Goal: Task Accomplishment & Management: Complete application form

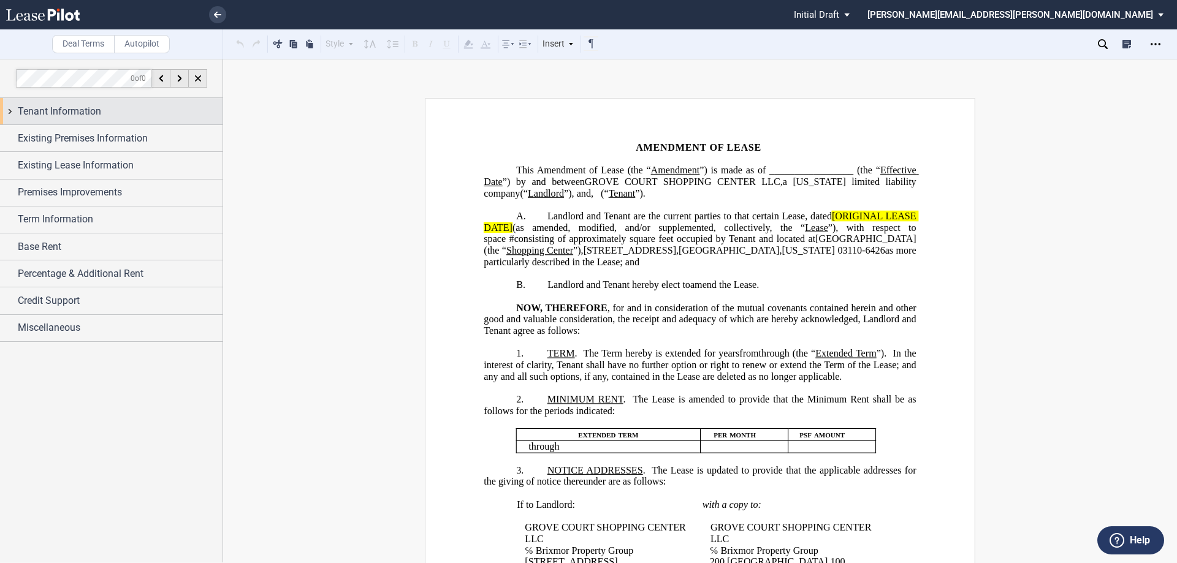
click at [75, 112] on span "Tenant Information" at bounding box center [59, 111] width 83 height 15
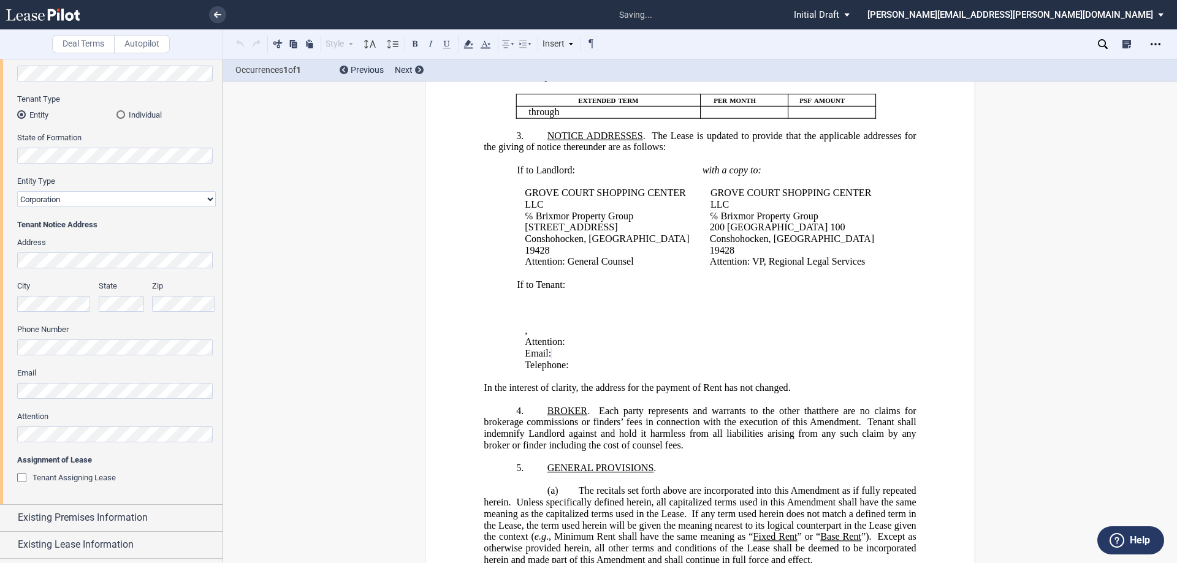
scroll to position [426, 0]
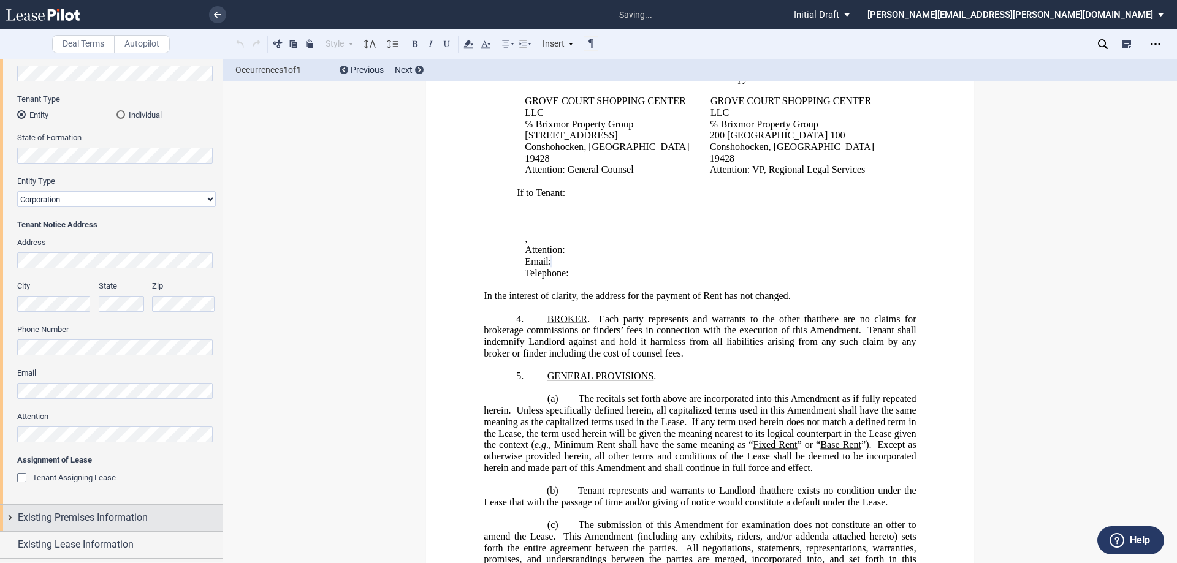
click at [59, 510] on div "Existing Premises Information" at bounding box center [111, 518] width 222 height 26
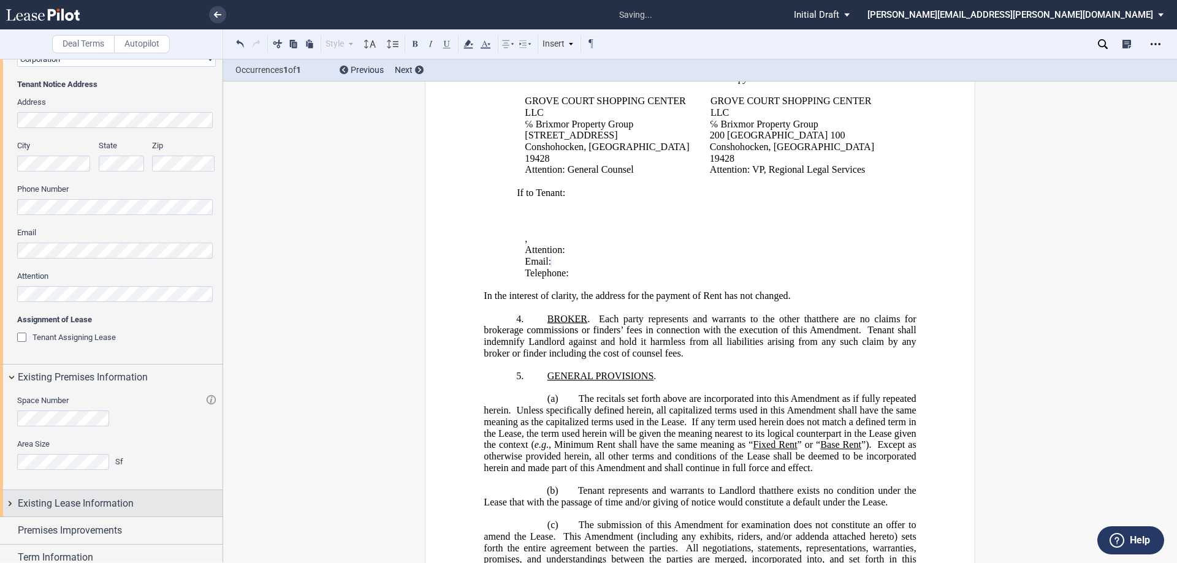
scroll to position [381, 0]
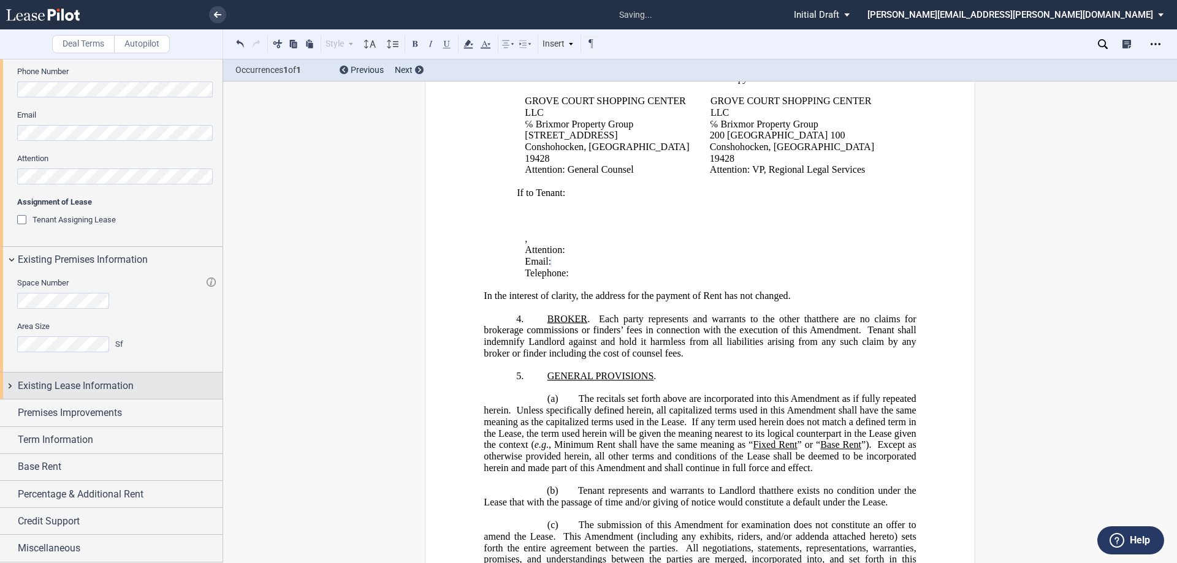
click at [108, 373] on div "Existing Lease Information" at bounding box center [111, 386] width 222 height 26
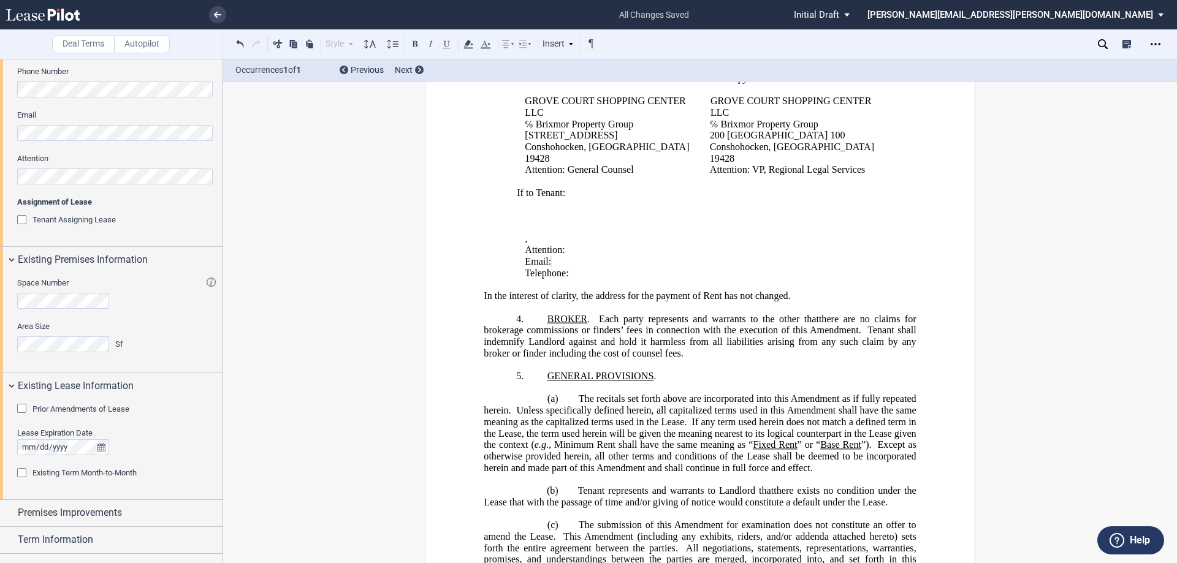
click at [92, 409] on span "Prior Amendments of Lease" at bounding box center [80, 408] width 97 height 9
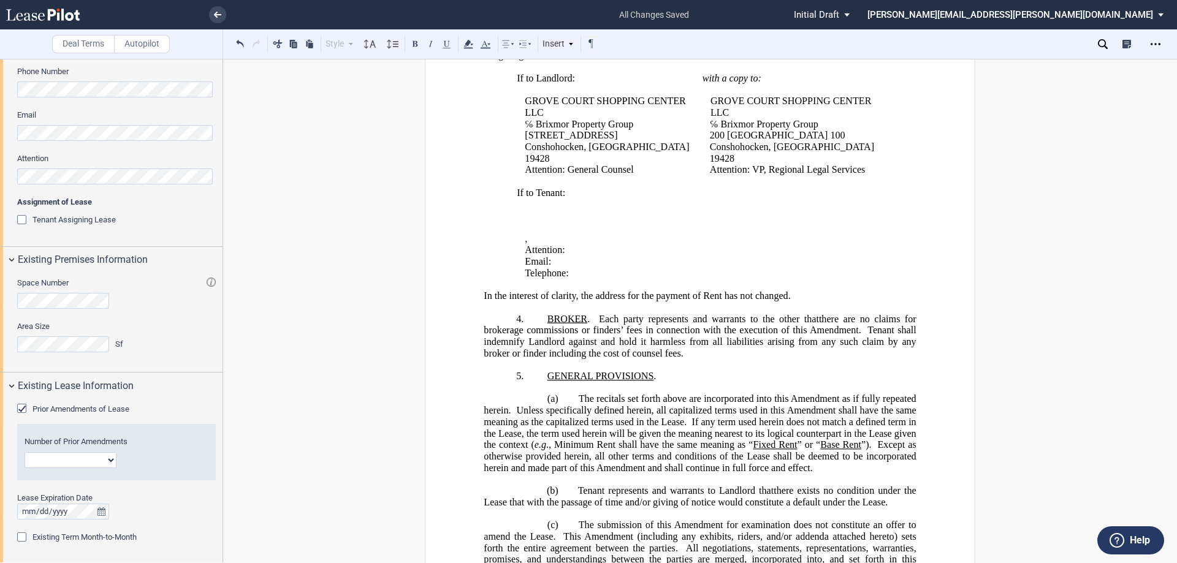
click at [69, 462] on select "1 2 3 4 5 6 7 8 9 10 11 12" at bounding box center [71, 460] width 92 height 16
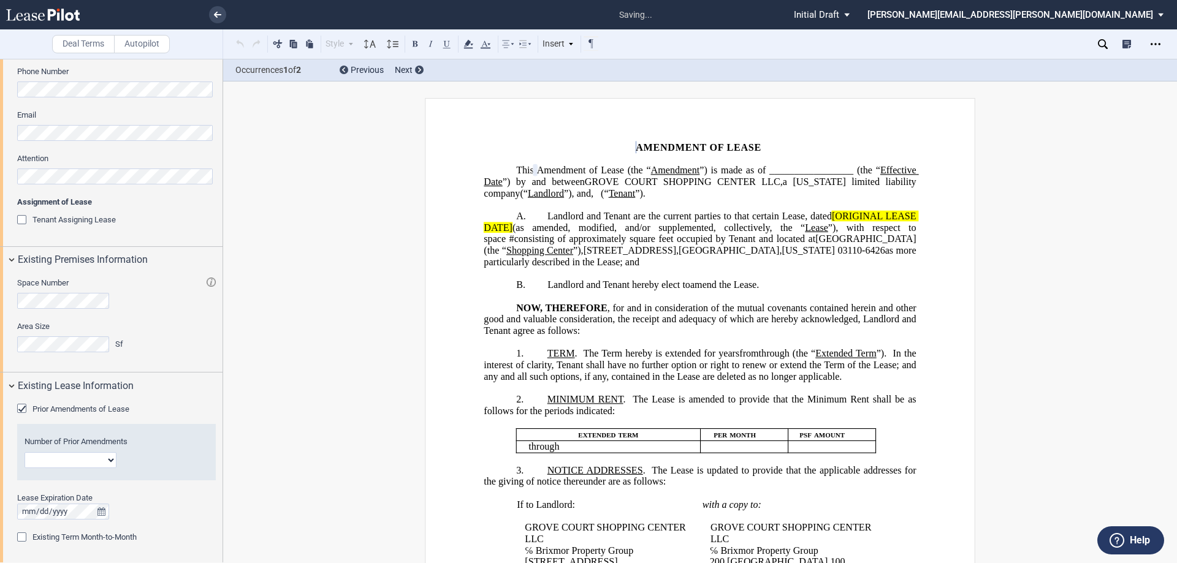
scroll to position [0, 0]
select select "number:2"
click at [25, 452] on select "1 2 3 4 5 6 7 8 9 10 11 12" at bounding box center [71, 460] width 92 height 16
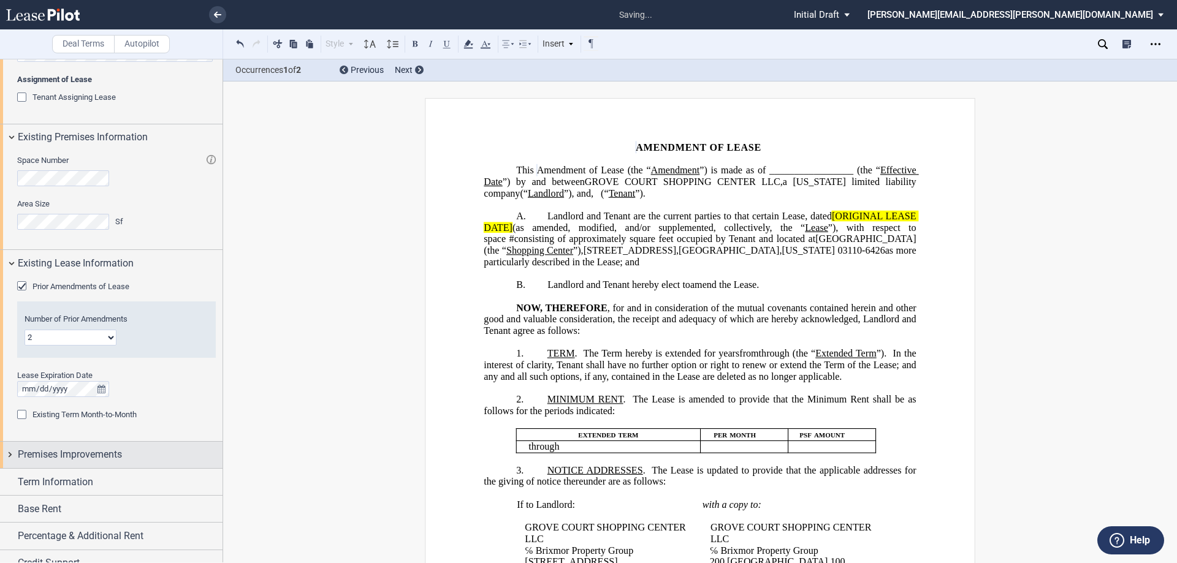
click at [89, 451] on span "Premises Improvements" at bounding box center [70, 454] width 104 height 15
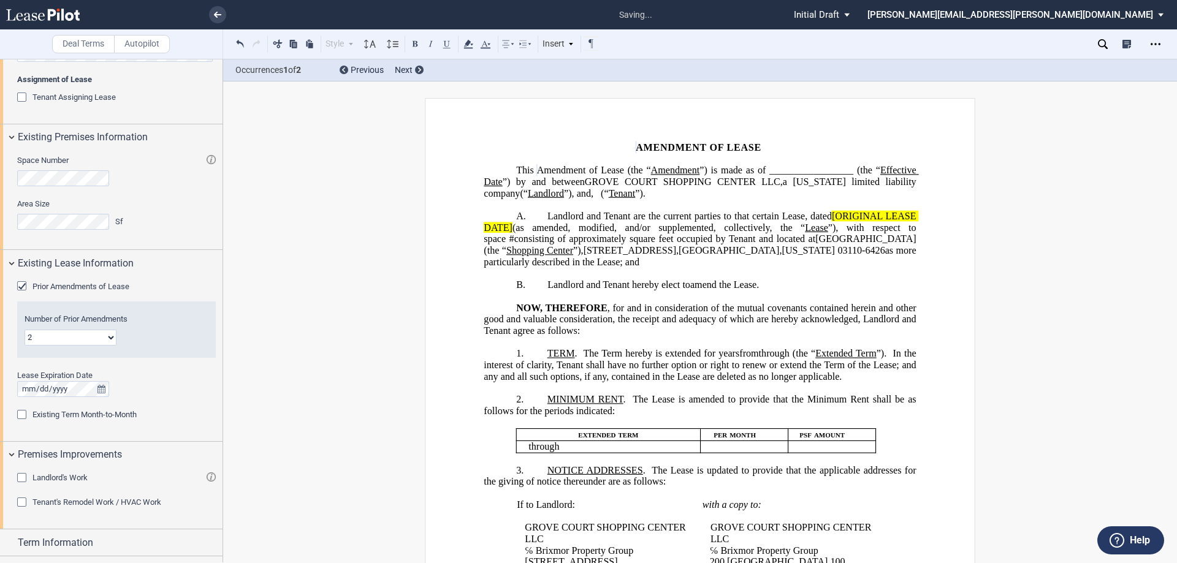
scroll to position [605, 0]
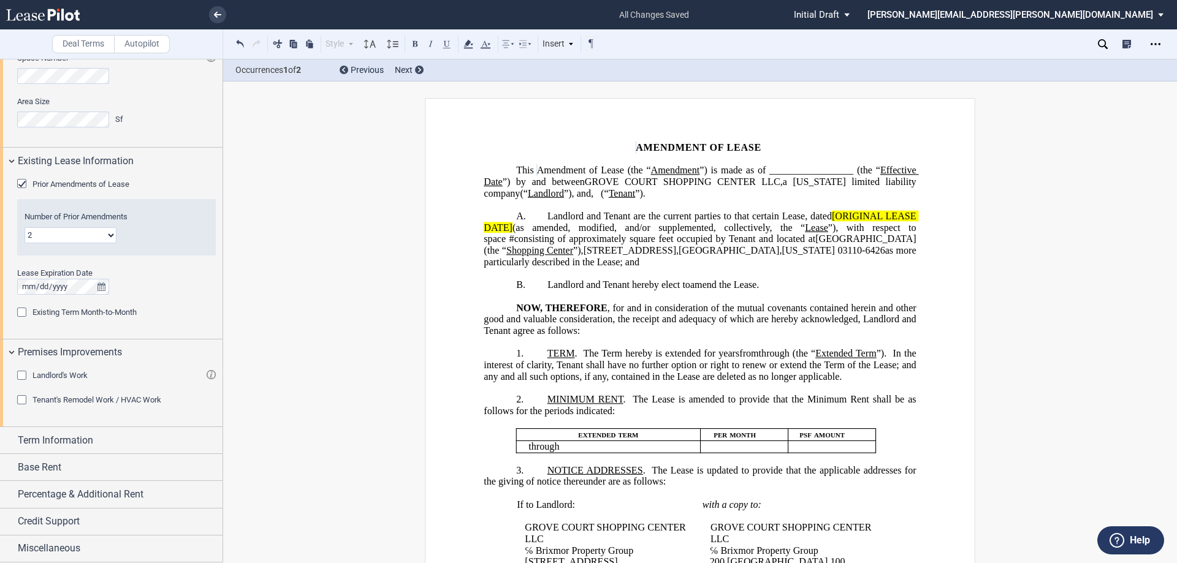
click at [800, 214] on span "Landlord and Tenant are the current parties to that certain Lease, dated" at bounding box center [689, 216] width 284 height 11
click at [635, 191] on span "Tenant" at bounding box center [621, 193] width 27 height 11
drag, startPoint x: 915, startPoint y: 215, endPoint x: 830, endPoint y: 214, distance: 85.2
click at [830, 214] on span "[ORIGINAL LEASE DATE]" at bounding box center [700, 222] width 434 height 22
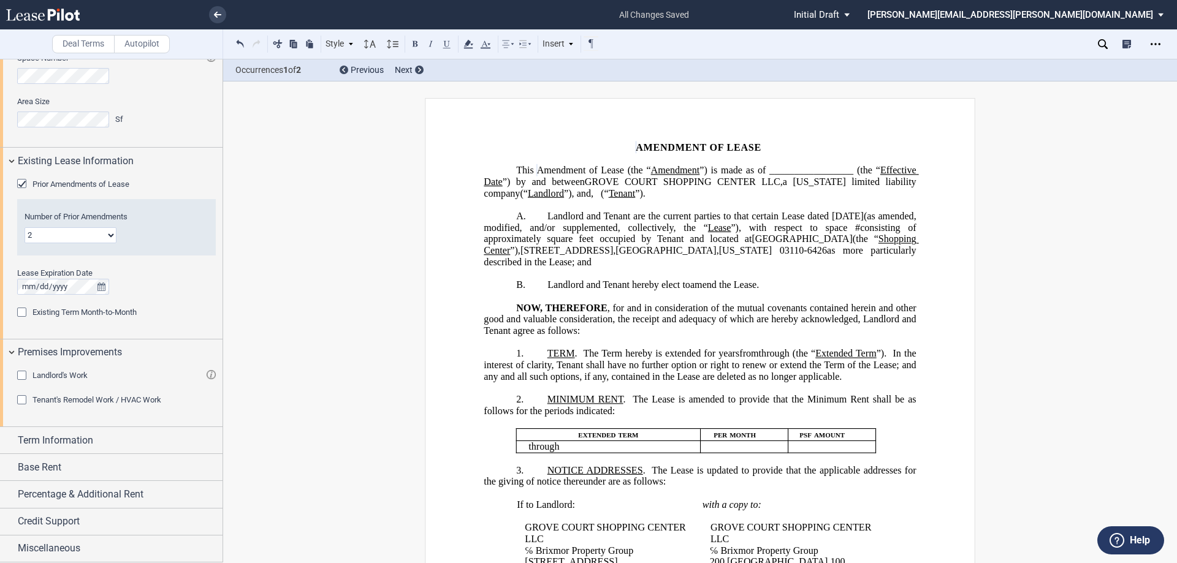
click at [651, 171] on span "Amendment of Lease (the “" at bounding box center [594, 170] width 114 height 11
click at [847, 170] on span "”) is made as of _________________ (the “" at bounding box center [789, 170] width 179 height 11
click at [642, 194] on span "(“" at bounding box center [638, 193] width 8 height 11
click at [757, 192] on span ", d/b/a “TAIPEI & TOYKO” (“" at bounding box center [695, 193] width 123 height 11
drag, startPoint x: 602, startPoint y: 207, endPoint x: 578, endPoint y: 208, distance: 23.9
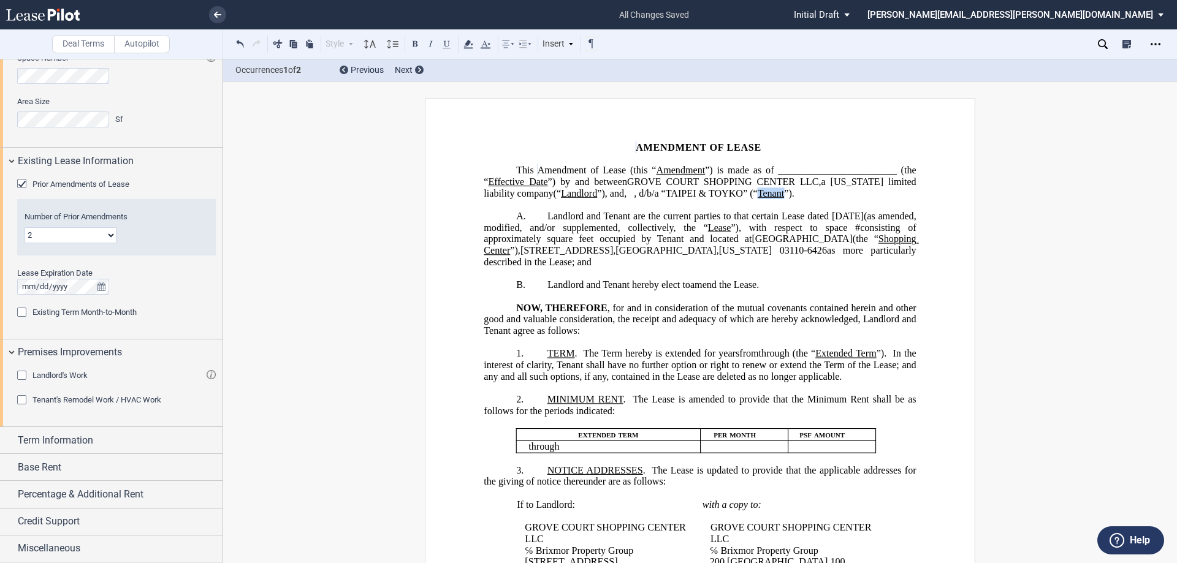
click at [757, 199] on span "Tenant" at bounding box center [770, 193] width 27 height 11
click at [412, 44] on button at bounding box center [414, 43] width 15 height 15
drag, startPoint x: 599, startPoint y: 195, endPoint x: 564, endPoint y: 194, distance: 34.9
click at [564, 194] on span "Amendment of Lease (this “ Amendment ”) is made as of ________________________ …" at bounding box center [700, 182] width 434 height 34
click at [412, 43] on button at bounding box center [414, 43] width 15 height 15
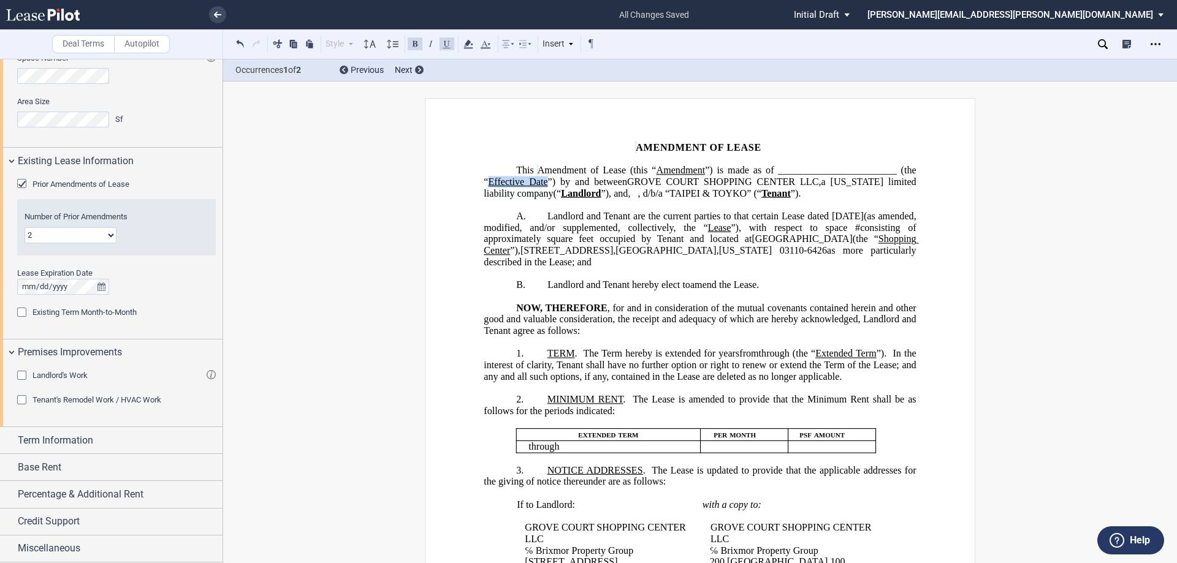
drag, startPoint x: 558, startPoint y: 181, endPoint x: 504, endPoint y: 183, distance: 54.6
click at [504, 183] on span "Effective Date" at bounding box center [517, 181] width 59 height 11
click at [419, 43] on button at bounding box center [414, 43] width 15 height 15
drag, startPoint x: 726, startPoint y: 172, endPoint x: 678, endPoint y: 170, distance: 47.2
click at [678, 170] on span "Amendment of Lease (this “ Amendment ”) is made as of ________________________ …" at bounding box center [700, 182] width 434 height 34
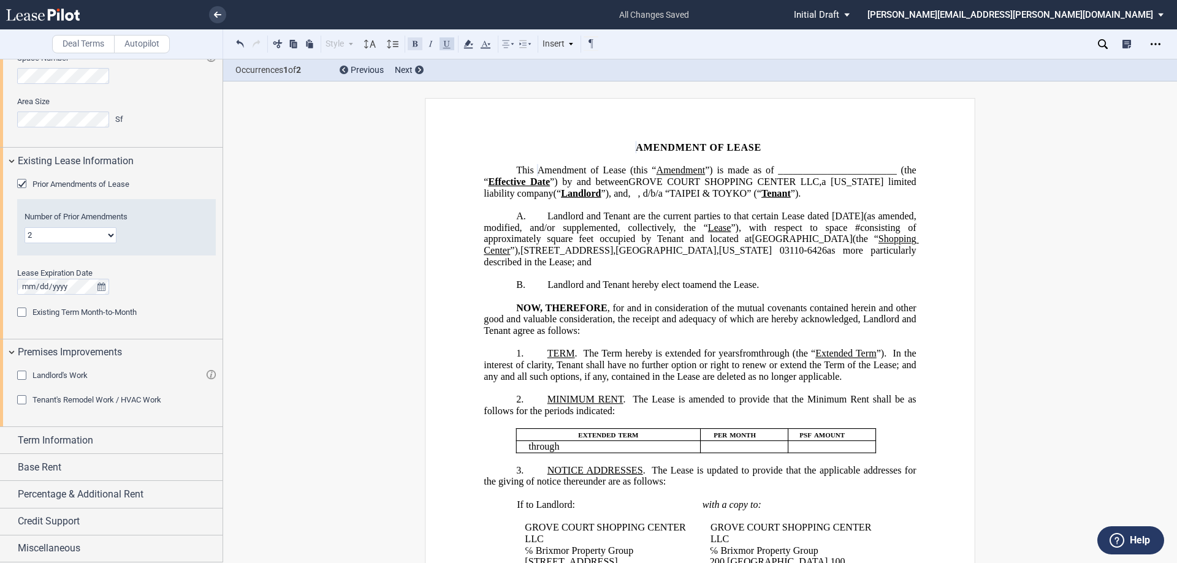
click at [421, 45] on button at bounding box center [414, 43] width 15 height 15
click at [754, 263] on span "as more particularly described in the Lease; and" at bounding box center [700, 256] width 434 height 22
drag, startPoint x: 822, startPoint y: 262, endPoint x: 756, endPoint y: 260, distance: 66.2
click at [756, 260] on span "03110-6426 (“Shopping Center”)," at bounding box center [700, 256] width 434 height 22
click at [412, 44] on button at bounding box center [414, 43] width 15 height 15
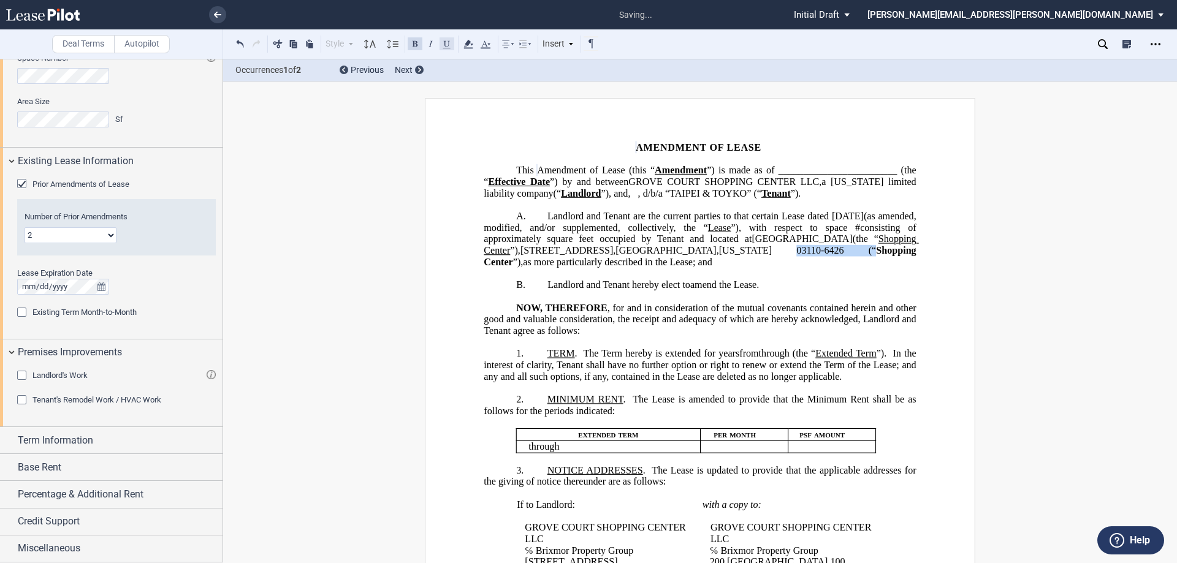
click at [445, 43] on button at bounding box center [446, 43] width 15 height 15
drag, startPoint x: 851, startPoint y: 253, endPoint x: 515, endPoint y: 262, distance: 336.5
click at [515, 262] on span "Landlord and Tenant are the current parties to that certain Lease dated [DATE] …" at bounding box center [700, 239] width 434 height 56
drag, startPoint x: 806, startPoint y: 251, endPoint x: 768, endPoint y: 251, distance: 38.0
click at [813, 244] on span "[GEOGRAPHIC_DATA]" at bounding box center [863, 238] width 100 height 11
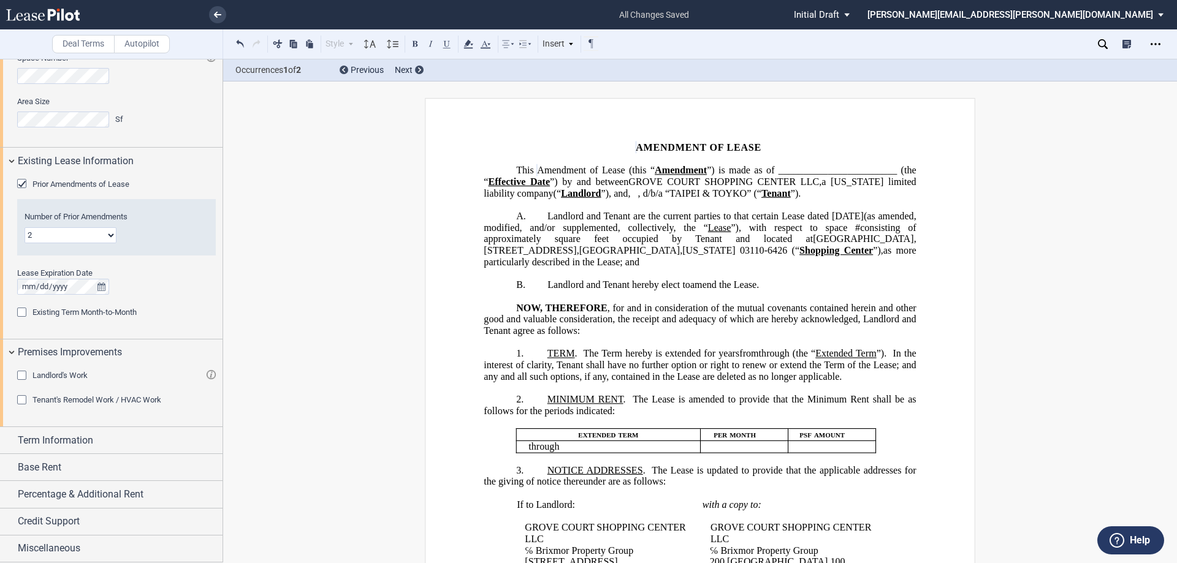
click at [616, 244] on span "square feet occupied by Tenant and located at" at bounding box center [684, 238] width 258 height 11
drag, startPoint x: 742, startPoint y: 240, endPoint x: 718, endPoint y: 237, distance: 24.7
click at [718, 237] on span "Landlord and Tenant are the current parties to that certain Lease dated [DATE] …" at bounding box center [700, 239] width 434 height 56
click at [416, 45] on button at bounding box center [414, 43] width 15 height 15
click at [624, 244] on span "square feet, occupied by Tenant and located at" at bounding box center [683, 238] width 259 height 11
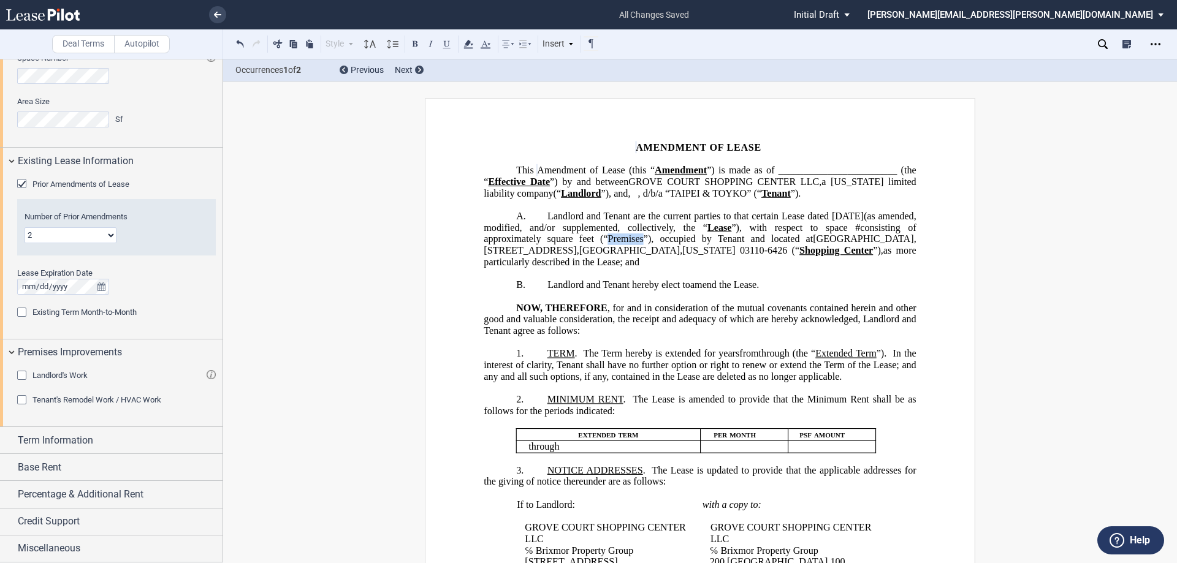
drag, startPoint x: 672, startPoint y: 249, endPoint x: 635, endPoint y: 245, distance: 37.0
click at [635, 244] on span "square feet (“Premises”), occupied by Tenant and located at" at bounding box center [680, 238] width 266 height 11
click at [447, 42] on button at bounding box center [446, 43] width 15 height 15
click at [416, 43] on button at bounding box center [414, 43] width 15 height 15
click at [871, 238] on span "consisting of approximately" at bounding box center [700, 233] width 434 height 22
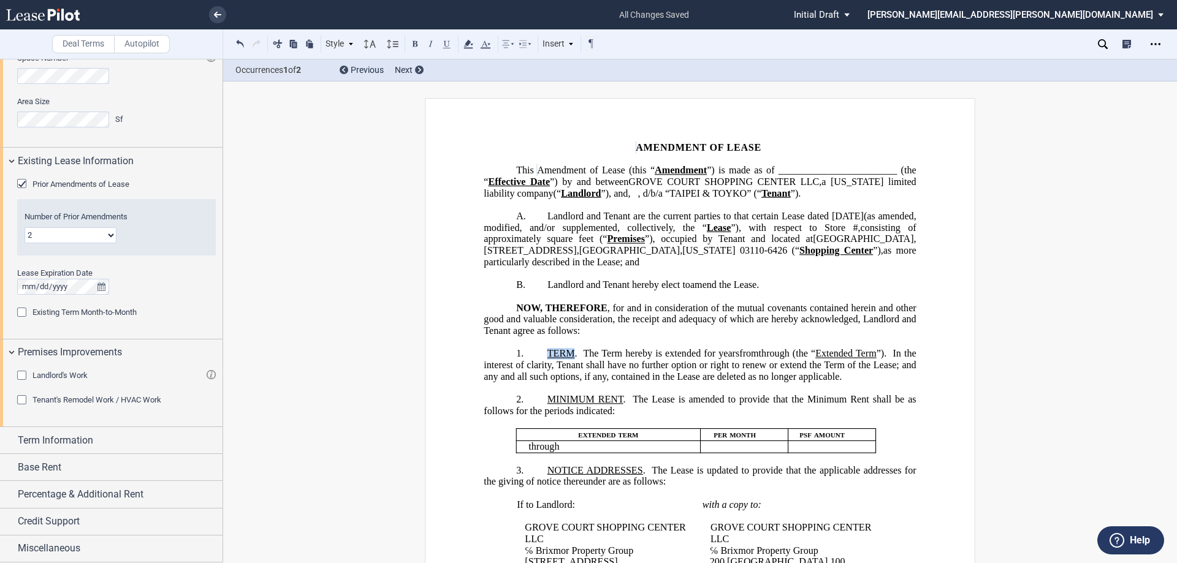
drag, startPoint x: 570, startPoint y: 364, endPoint x: 547, endPoint y: 362, distance: 23.4
click at [547, 359] on span "TERM" at bounding box center [561, 353] width 28 height 11
click at [415, 39] on button at bounding box center [414, 43] width 15 height 15
drag, startPoint x: 625, startPoint y: 378, endPoint x: 563, endPoint y: 360, distance: 64.6
click at [578, 378] on span "(the “ Extended Term ”). In the interest of clarity, Tenant shall have no furth…" at bounding box center [700, 365] width 434 height 34
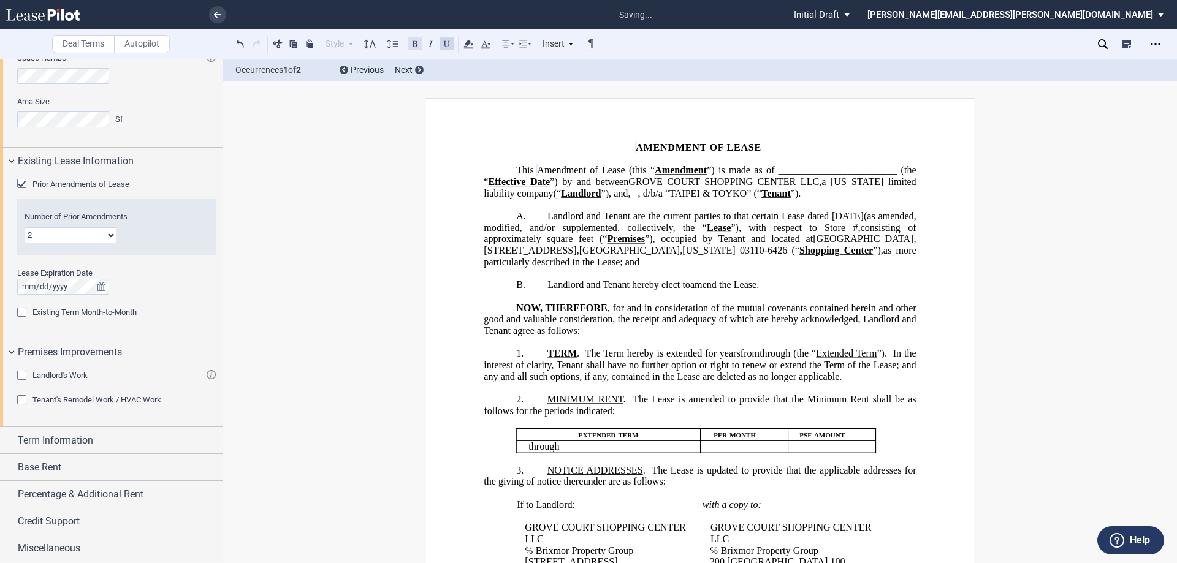
click at [412, 40] on button at bounding box center [414, 43] width 15 height 15
drag, startPoint x: 620, startPoint y: 426, endPoint x: 547, endPoint y: 423, distance: 73.0
click at [547, 416] on span "MINIMUM RENT . The Lease is amended to provide that the Minimum Rent shall be a…" at bounding box center [700, 405] width 434 height 22
click at [411, 39] on button at bounding box center [414, 43] width 15 height 15
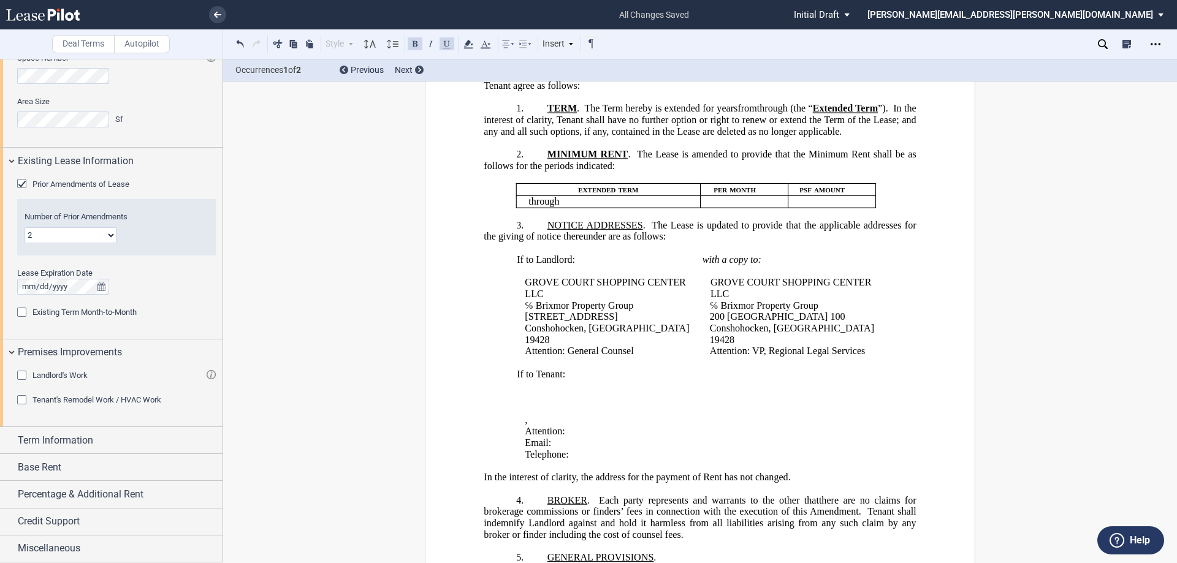
scroll to position [429, 0]
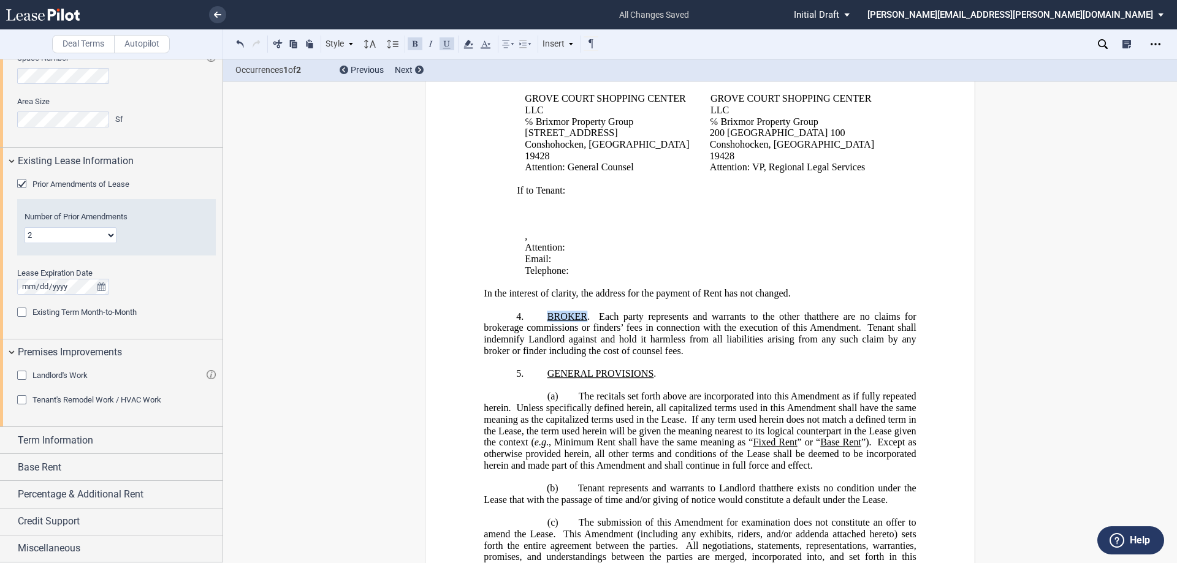
drag, startPoint x: 583, startPoint y: 339, endPoint x: 545, endPoint y: 340, distance: 37.4
click at [547, 322] on span "BROKER" at bounding box center [567, 316] width 40 height 11
click at [415, 44] on button at bounding box center [414, 43] width 15 height 15
drag, startPoint x: 650, startPoint y: 398, endPoint x: 540, endPoint y: 395, distance: 109.1
click at [540, 379] on p "5. GENERAL PROVISIONS ." at bounding box center [699, 374] width 432 height 12
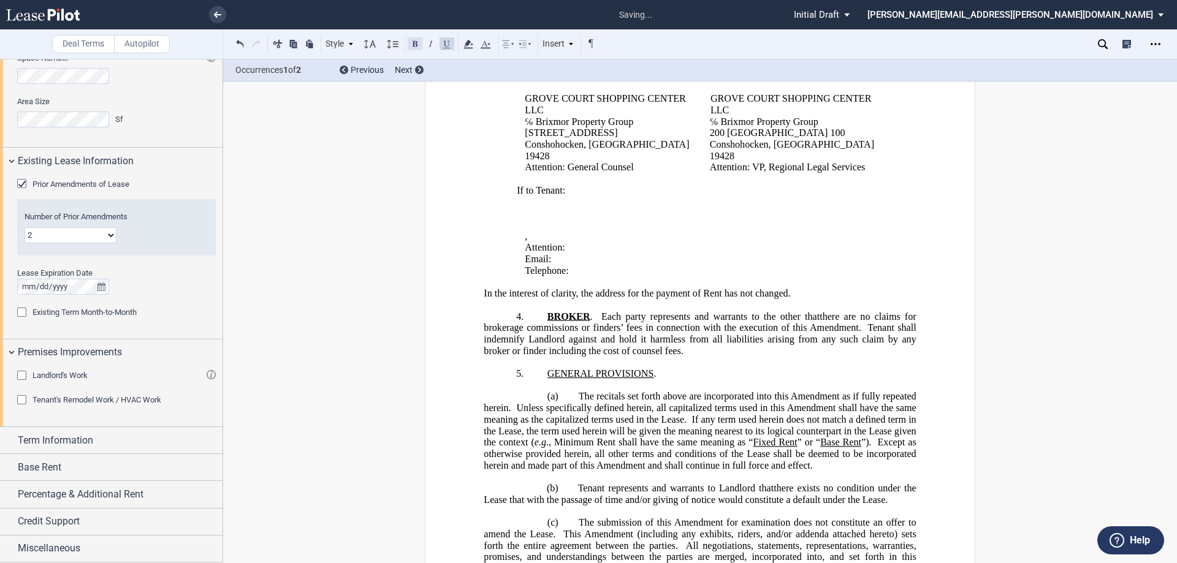
click at [413, 40] on button at bounding box center [414, 43] width 15 height 15
click at [577, 391] on p "﻿" at bounding box center [699, 385] width 432 height 12
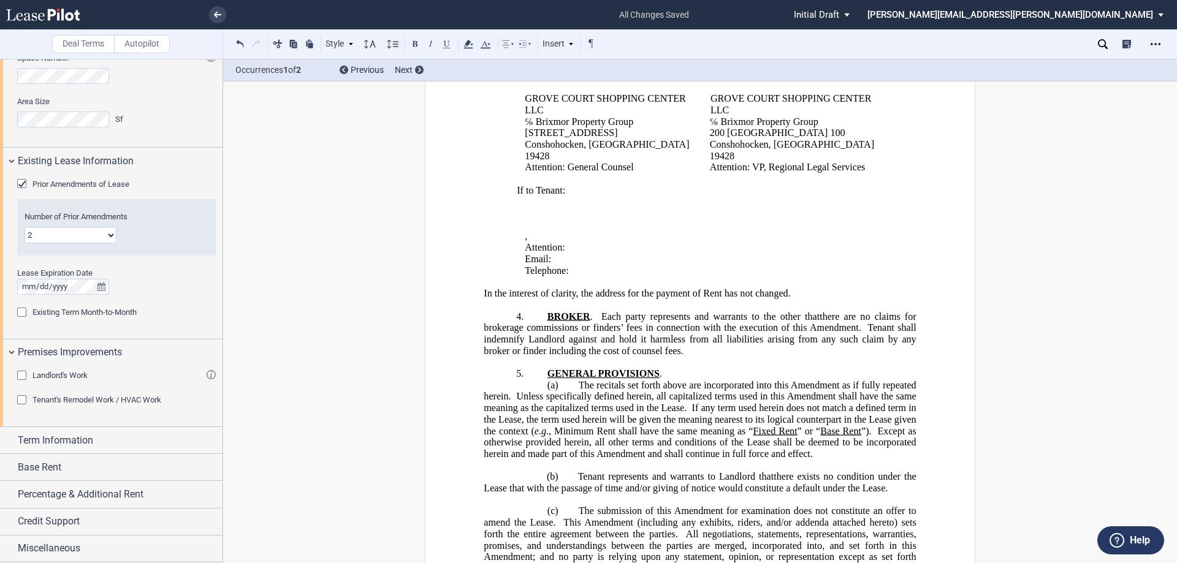
click at [580, 471] on p "﻿" at bounding box center [699, 466] width 432 height 12
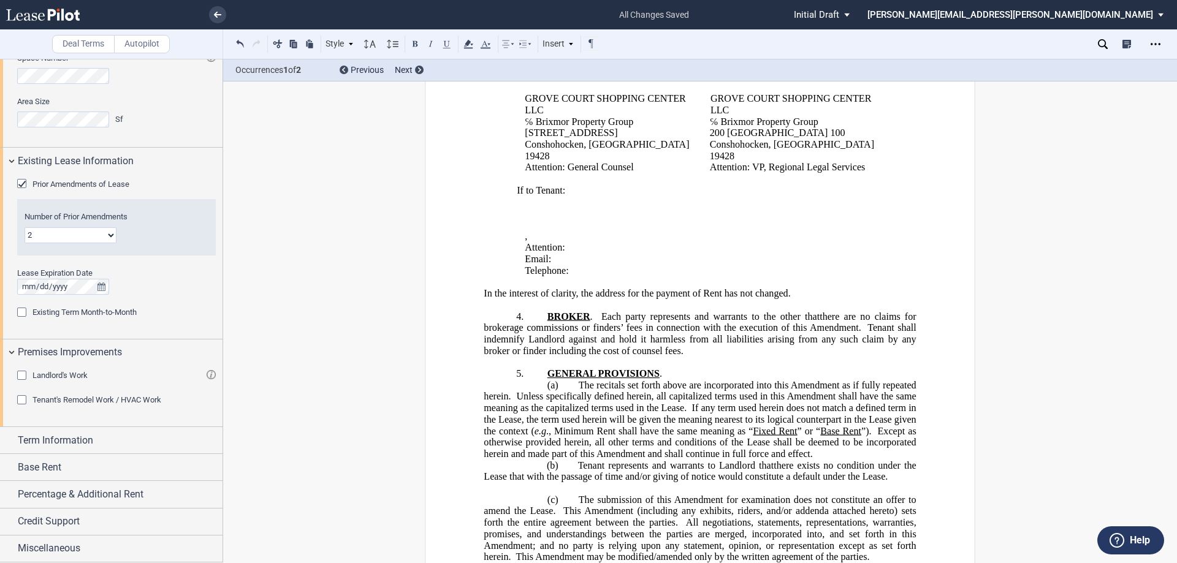
click at [579, 494] on p "﻿" at bounding box center [699, 488] width 432 height 12
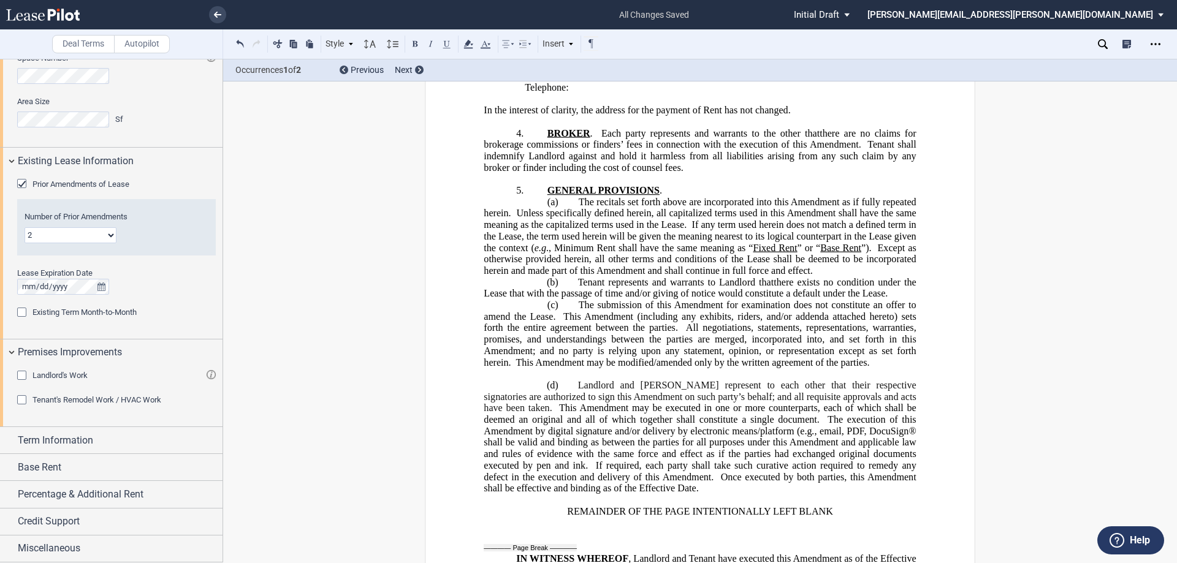
scroll to position [613, 0]
click at [567, 379] on p "﻿" at bounding box center [699, 374] width 432 height 12
drag, startPoint x: 858, startPoint y: 271, endPoint x: 751, endPoint y: 269, distance: 107.2
click at [751, 269] on span "The recitals set forth above are incorporated into this Amendment as if fully r…" at bounding box center [700, 235] width 434 height 80
click at [445, 45] on button at bounding box center [446, 43] width 15 height 15
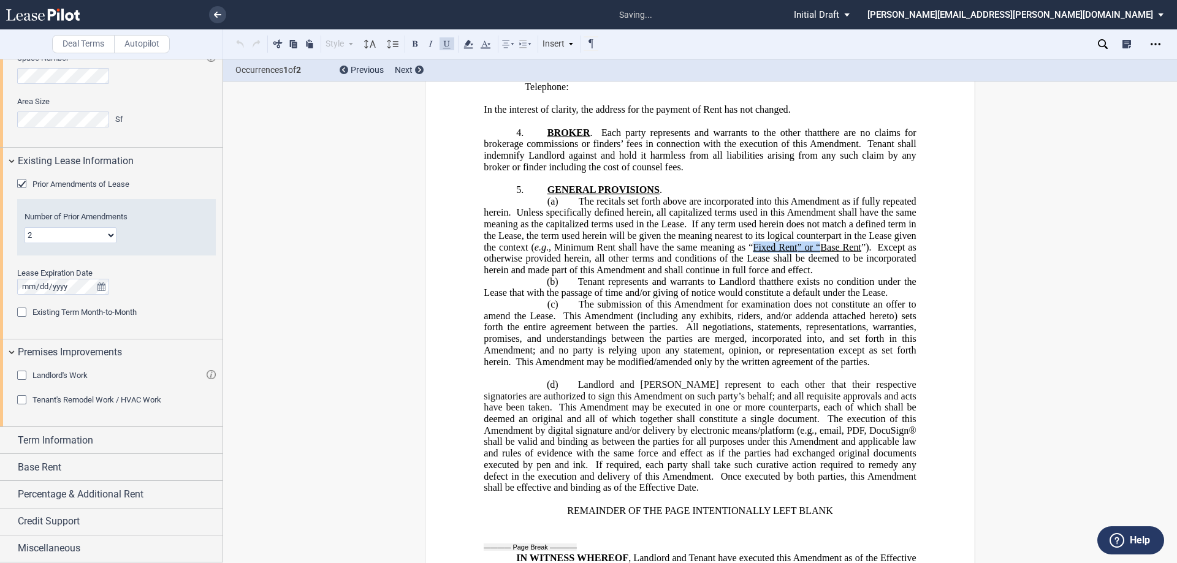
click at [445, 46] on button at bounding box center [446, 43] width 15 height 15
click at [858, 455] on span ", email, PDF, DocuSign® shall be valid and binding as between the parties for a…" at bounding box center [700, 447] width 434 height 45
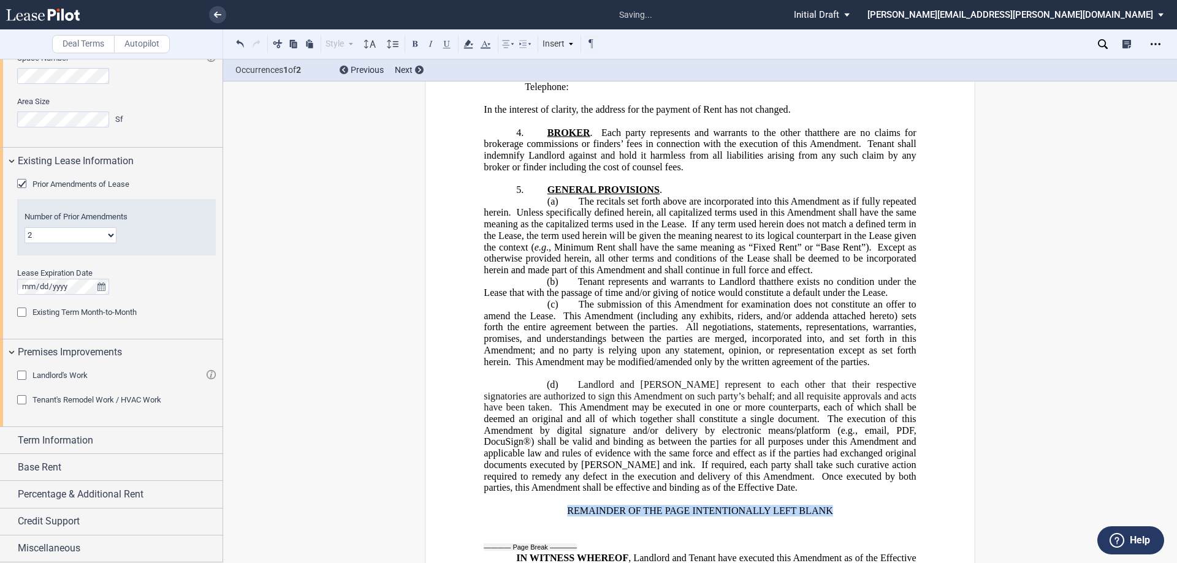
drag, startPoint x: 830, startPoint y: 531, endPoint x: 436, endPoint y: 174, distance: 531.4
click at [566, 517] on p "REMAINDER OF THE PAGE INTENTIONALLY LEFT BLANK" at bounding box center [699, 511] width 432 height 12
click at [416, 44] on button at bounding box center [414, 43] width 15 height 15
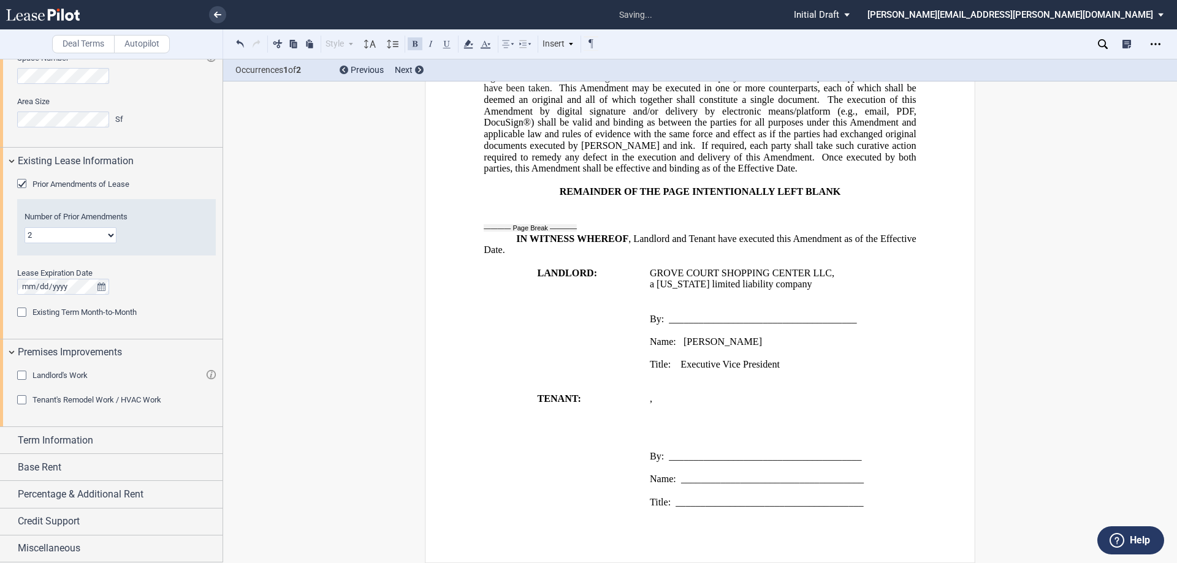
scroll to position [955, 0]
drag, startPoint x: 681, startPoint y: 342, endPoint x: 650, endPoint y: 341, distance: 31.3
click at [650, 341] on span "Name: [PERSON_NAME]" at bounding box center [706, 341] width 112 height 11
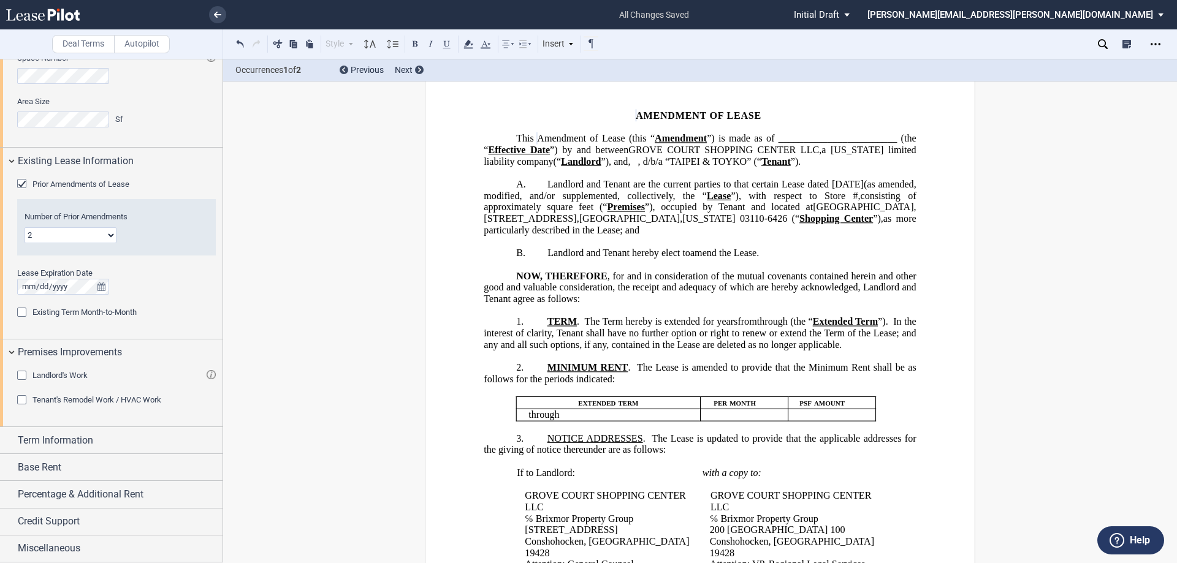
scroll to position [0, 0]
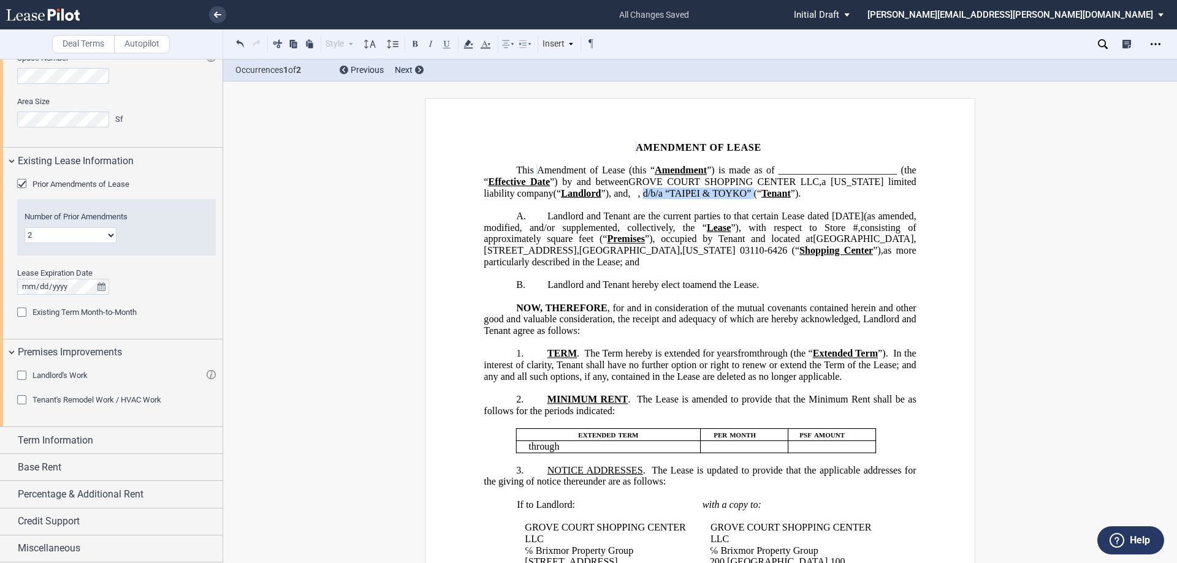
drag, startPoint x: 892, startPoint y: 195, endPoint x: 568, endPoint y: 203, distance: 324.2
click at [638, 199] on span ", d/b/a “TAIPEI & TOYKO” (“" at bounding box center [699, 193] width 123 height 11
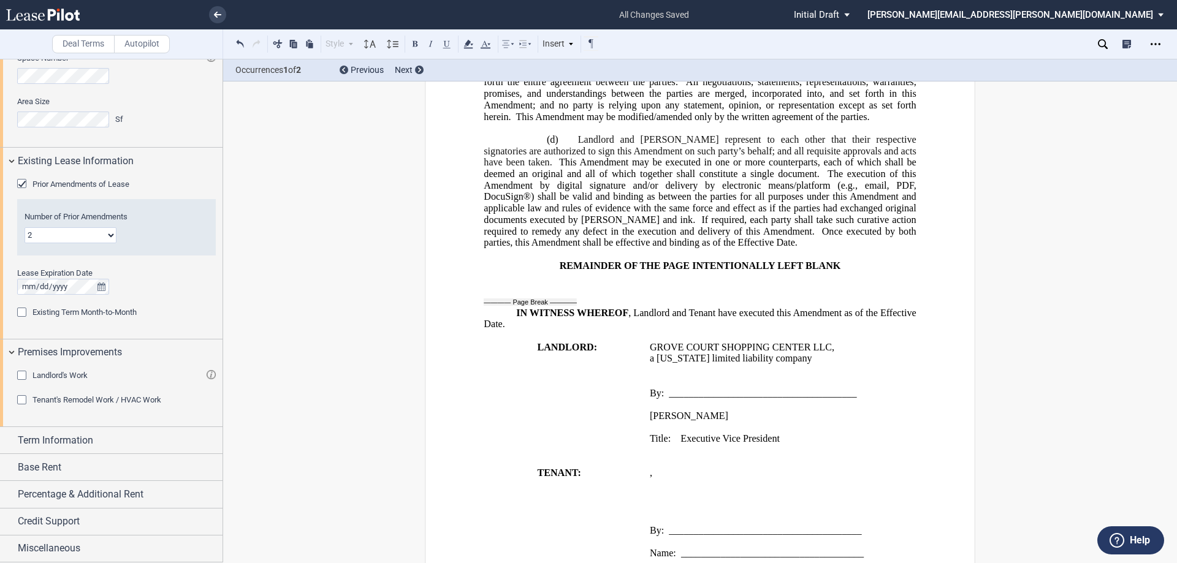
scroll to position [955, 0]
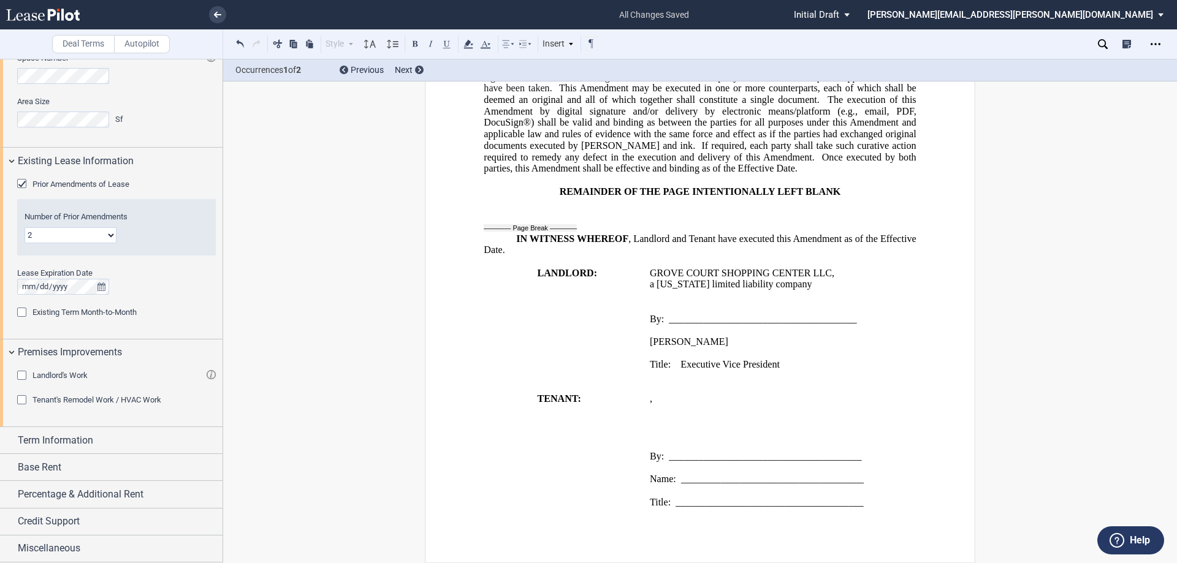
click at [774, 411] on p "﻿ ﻿ ﻿ ﻿ ﻿ ﻿" at bounding box center [783, 410] width 267 height 12
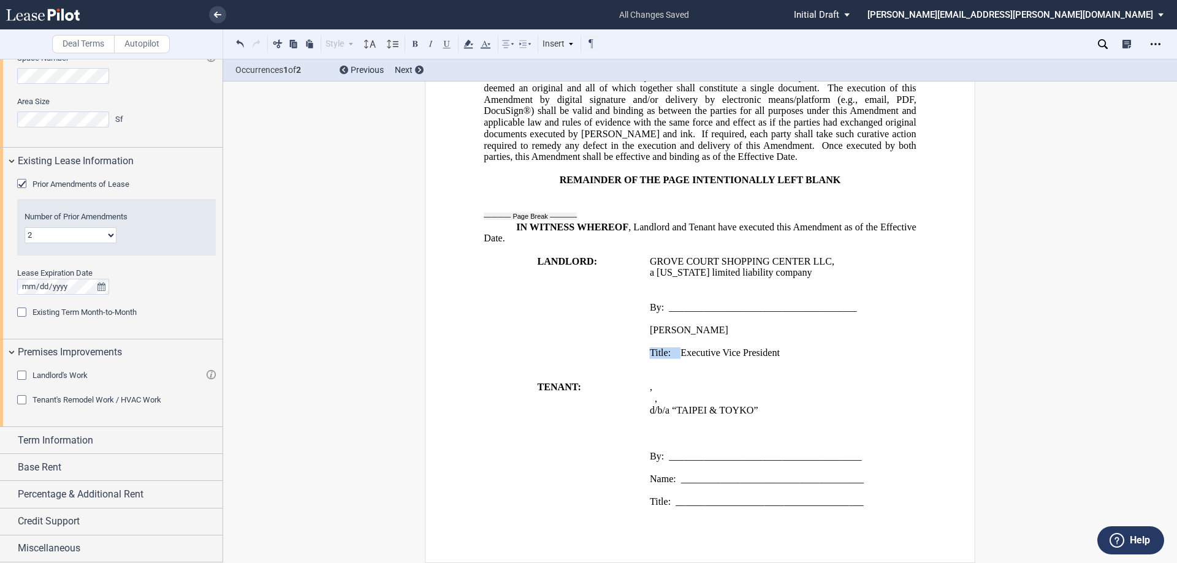
drag, startPoint x: 676, startPoint y: 365, endPoint x: 643, endPoint y: 365, distance: 33.7
click at [645, 365] on td "GROVE COURT SHOPPING CENTER LLC , a [US_STATE] limited liability company ﻿ By: …" at bounding box center [783, 313] width 276 height 115
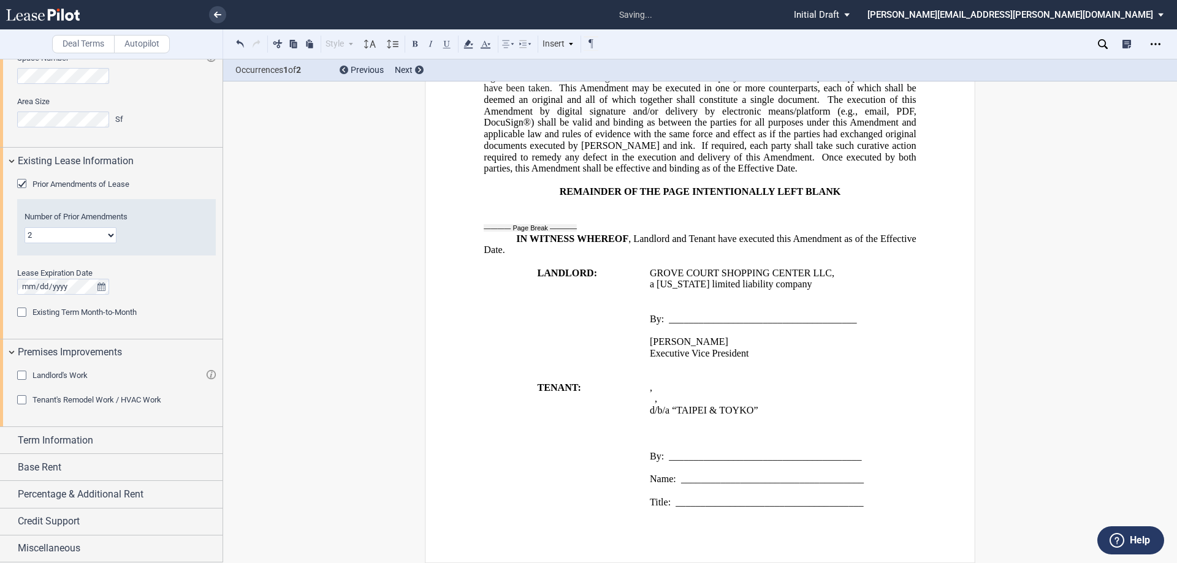
click at [661, 330] on p "﻿" at bounding box center [783, 331] width 267 height 12
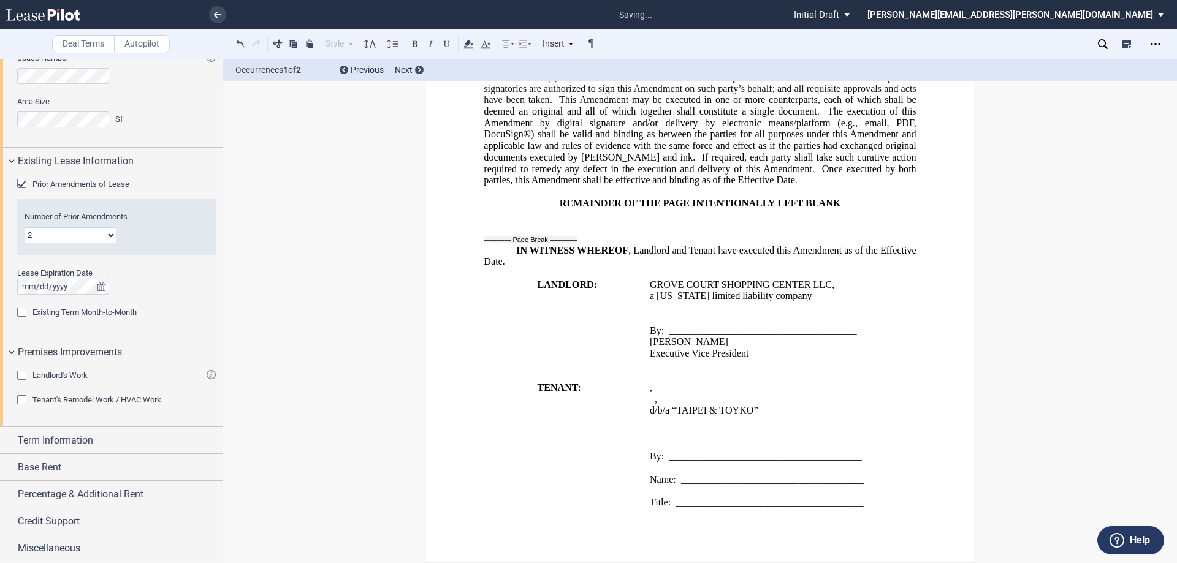
click at [691, 316] on p at bounding box center [783, 319] width 267 height 12
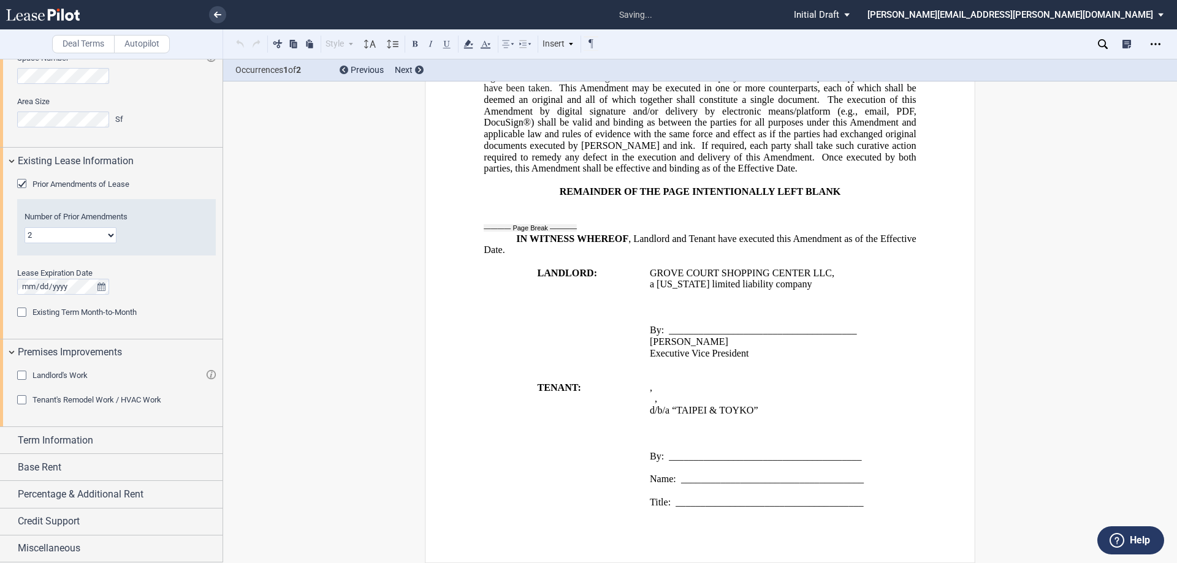
click at [667, 428] on p "﻿" at bounding box center [783, 422] width 267 height 12
drag, startPoint x: 647, startPoint y: 286, endPoint x: 825, endPoint y: 278, distance: 178.5
click at [825, 278] on span "GROVE COURT SHOPPING CENTER LLC" at bounding box center [741, 272] width 182 height 11
click at [416, 45] on button at bounding box center [414, 43] width 15 height 15
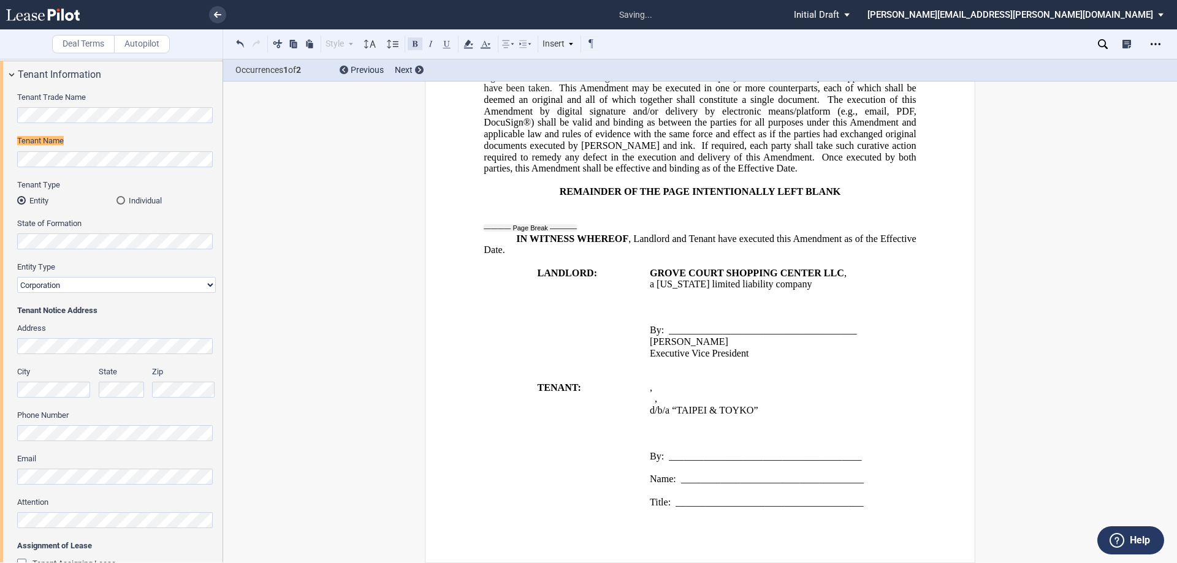
scroll to position [0, 0]
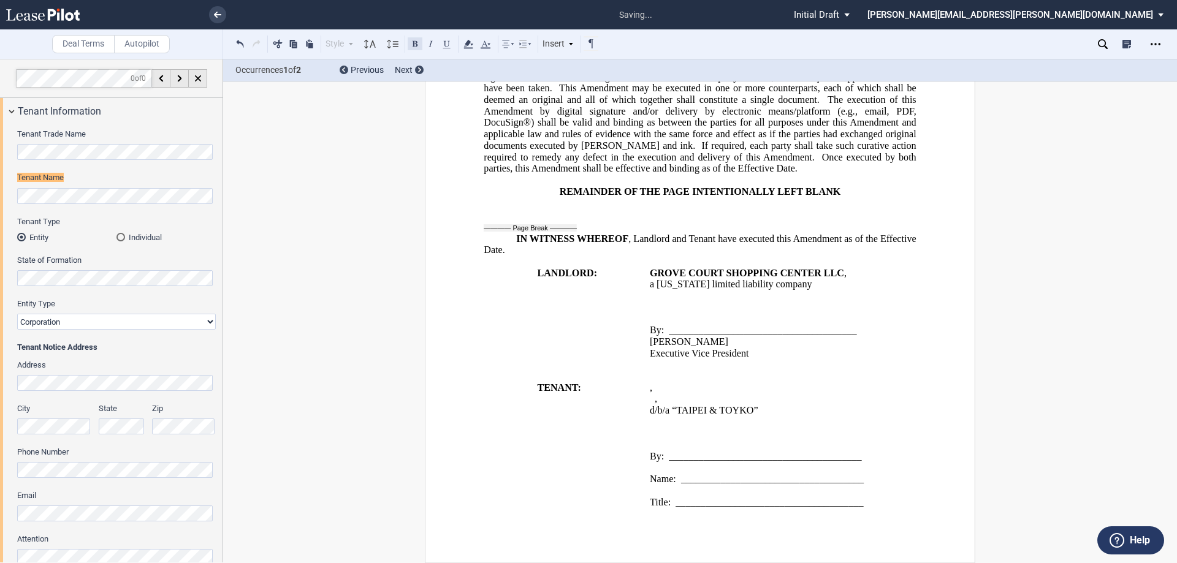
click at [412, 44] on button at bounding box center [414, 43] width 15 height 15
click at [731, 415] on span "d/b/a “TAIPEI & TOYKO”" at bounding box center [704, 409] width 108 height 11
drag, startPoint x: 751, startPoint y: 423, endPoint x: 674, endPoint y: 422, distance: 77.2
click at [674, 415] on span "d/b/a “TAIPEI & TOYKO”" at bounding box center [704, 409] width 108 height 11
click at [415, 43] on button at bounding box center [414, 43] width 15 height 15
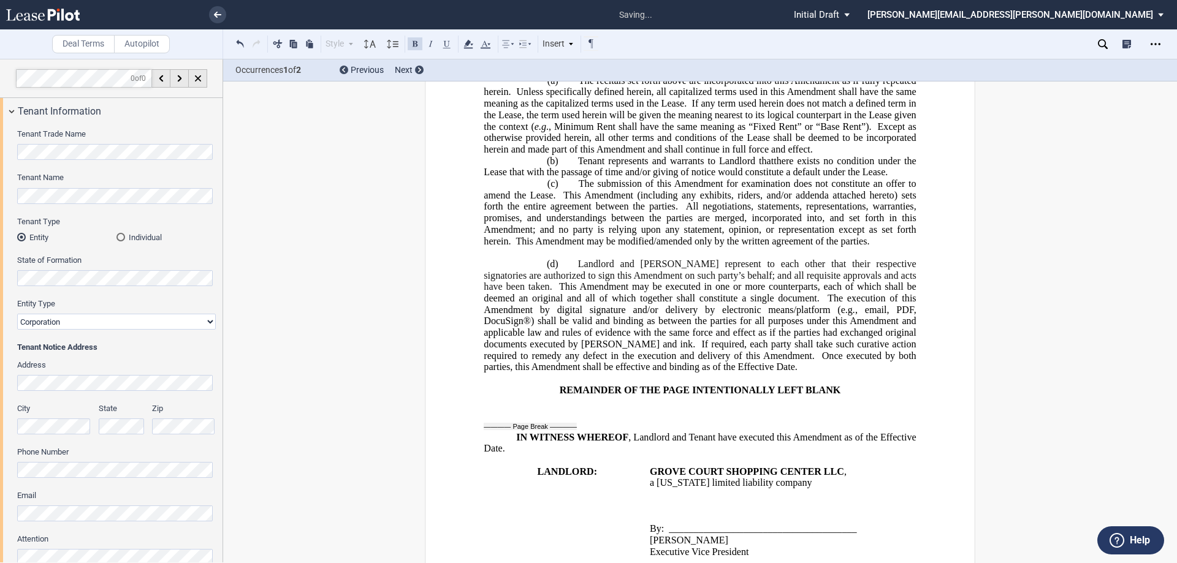
scroll to position [699, 0]
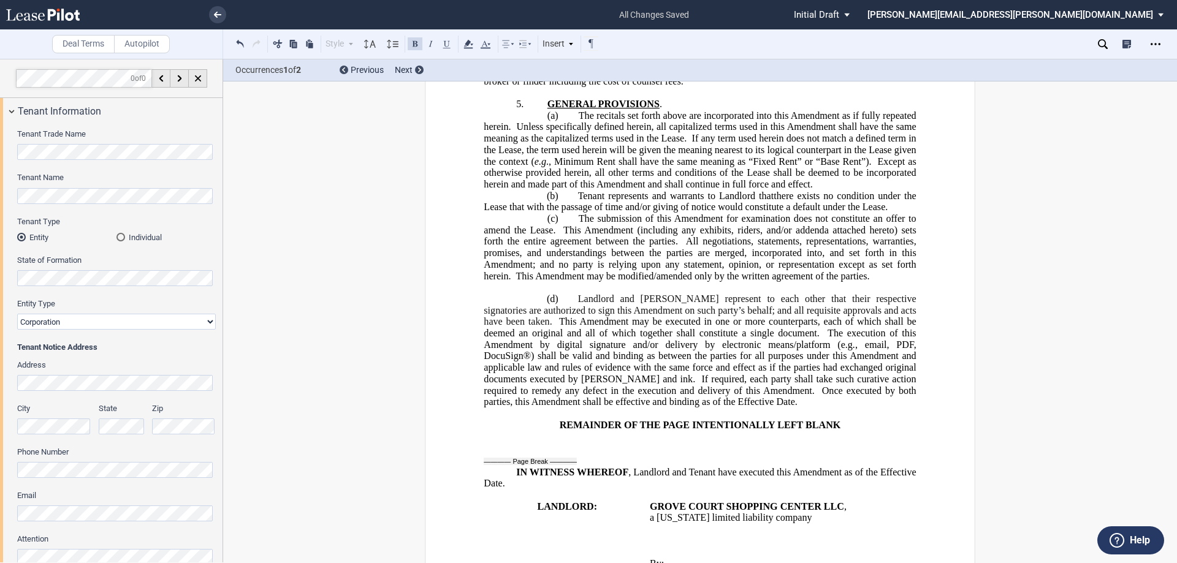
click at [586, 294] on p "﻿" at bounding box center [699, 288] width 432 height 12
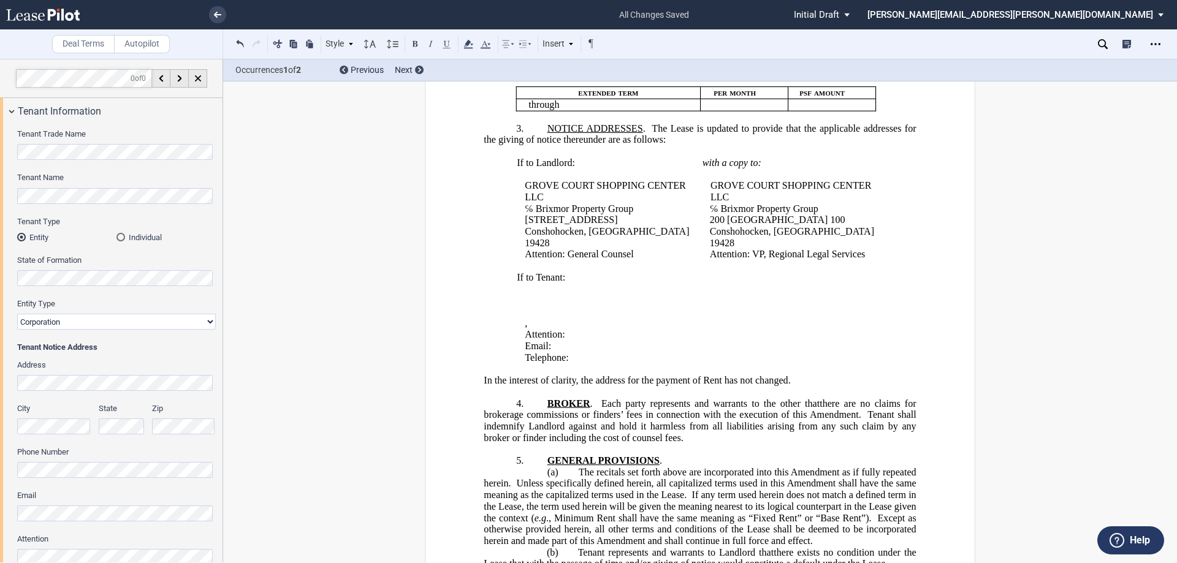
scroll to position [208, 0]
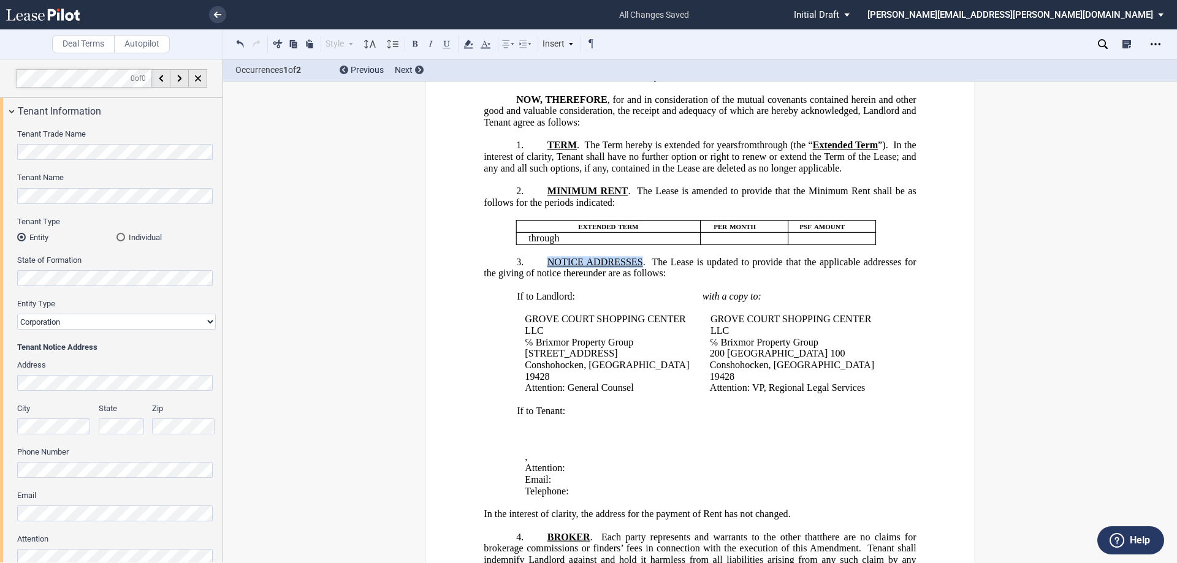
drag, startPoint x: 638, startPoint y: 295, endPoint x: 545, endPoint y: 294, distance: 93.1
click at [547, 267] on span "NOTICE ADDRESSES" at bounding box center [595, 261] width 96 height 11
click at [414, 44] on button at bounding box center [414, 43] width 15 height 15
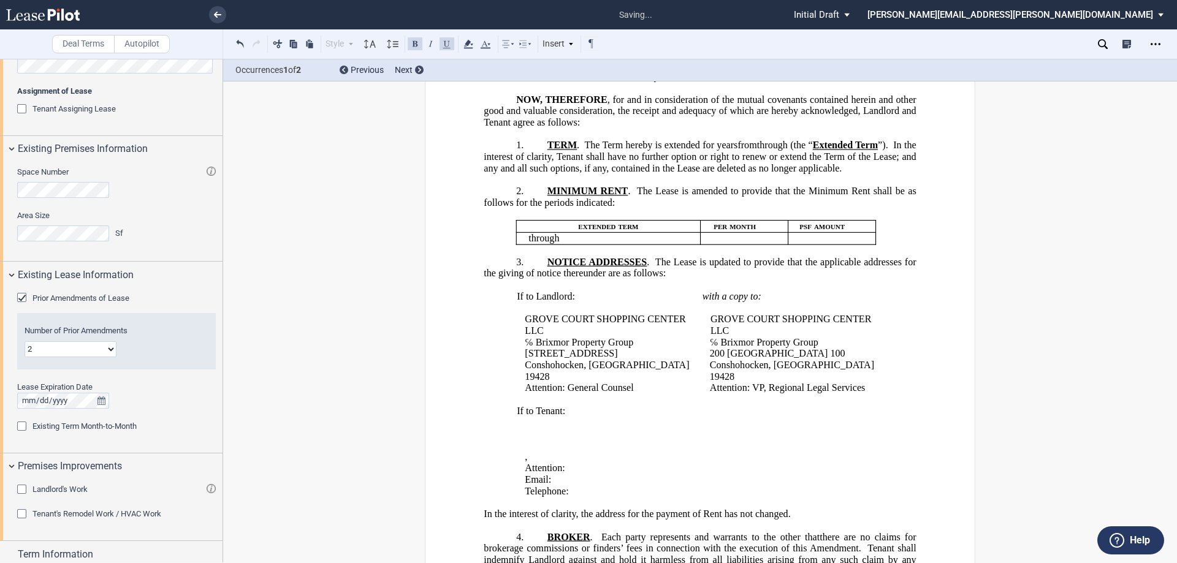
scroll to position [551, 0]
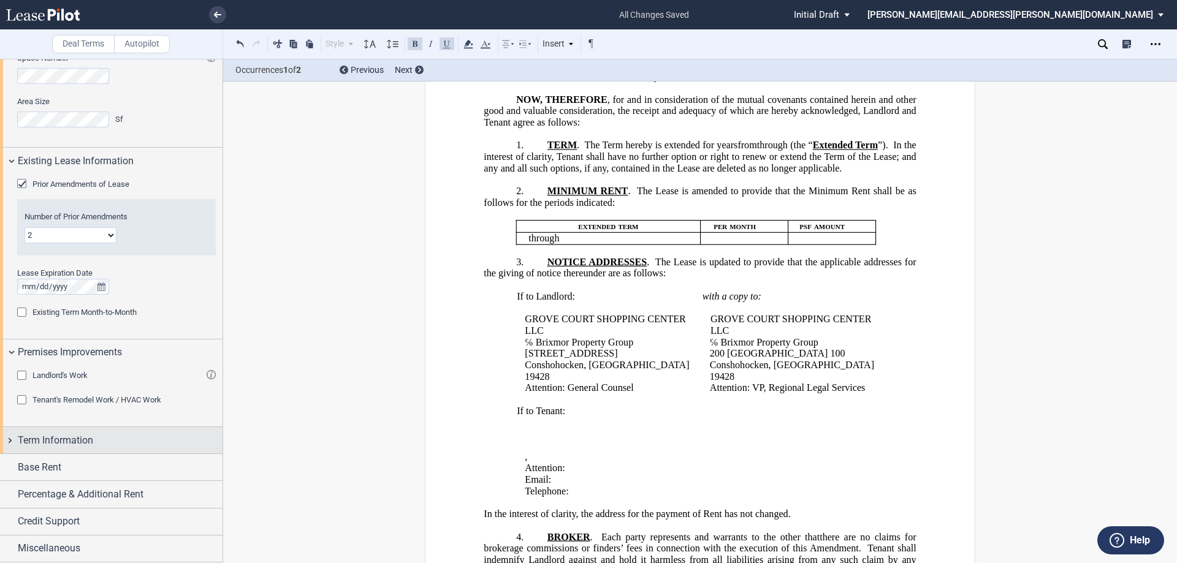
click at [74, 443] on span "Term Information" at bounding box center [55, 440] width 75 height 15
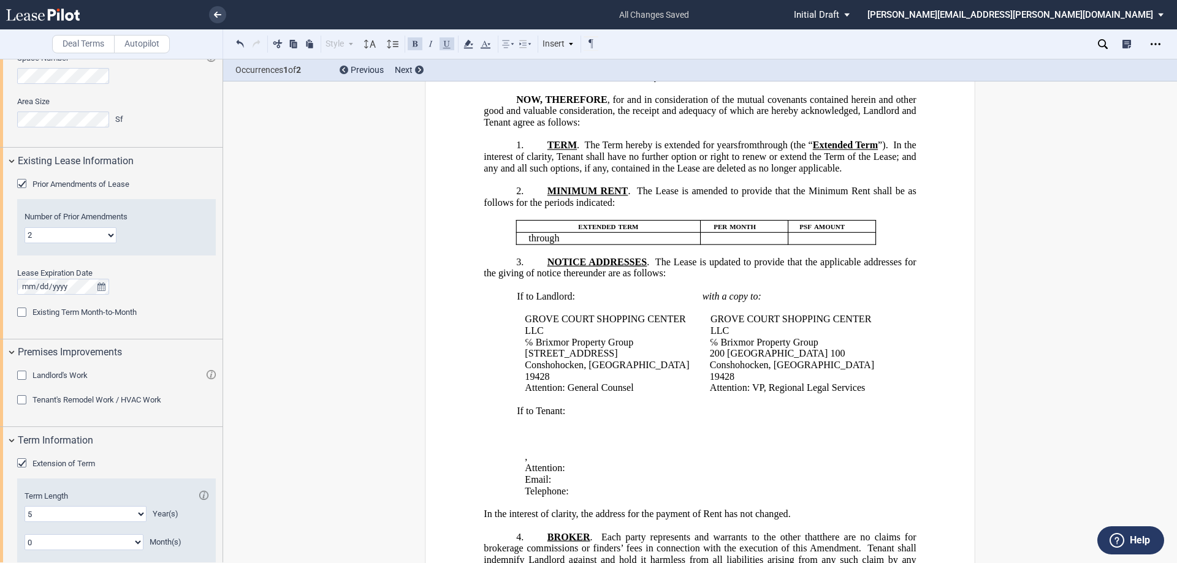
scroll to position [774, 0]
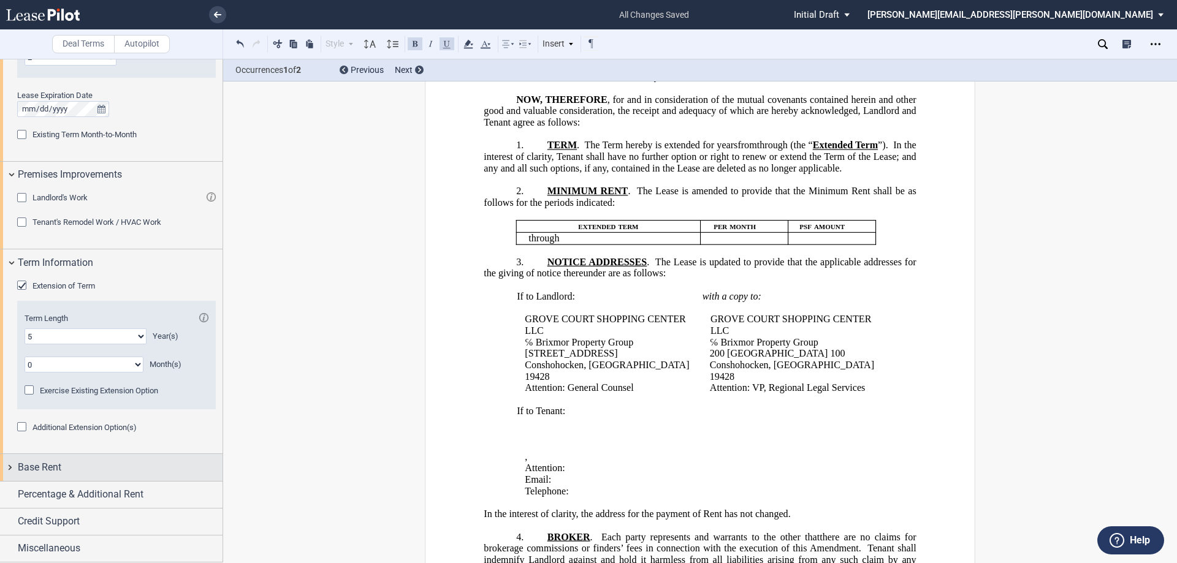
click at [91, 464] on div "Base Rent" at bounding box center [120, 467] width 205 height 15
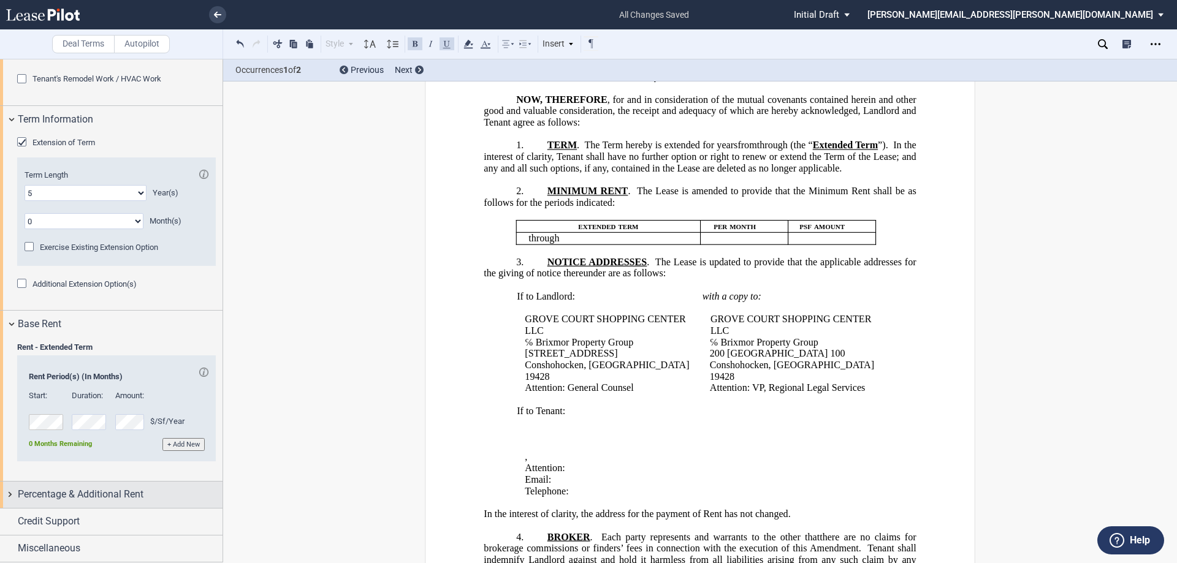
click at [123, 490] on span "Percentage & Additional Rent" at bounding box center [81, 494] width 126 height 15
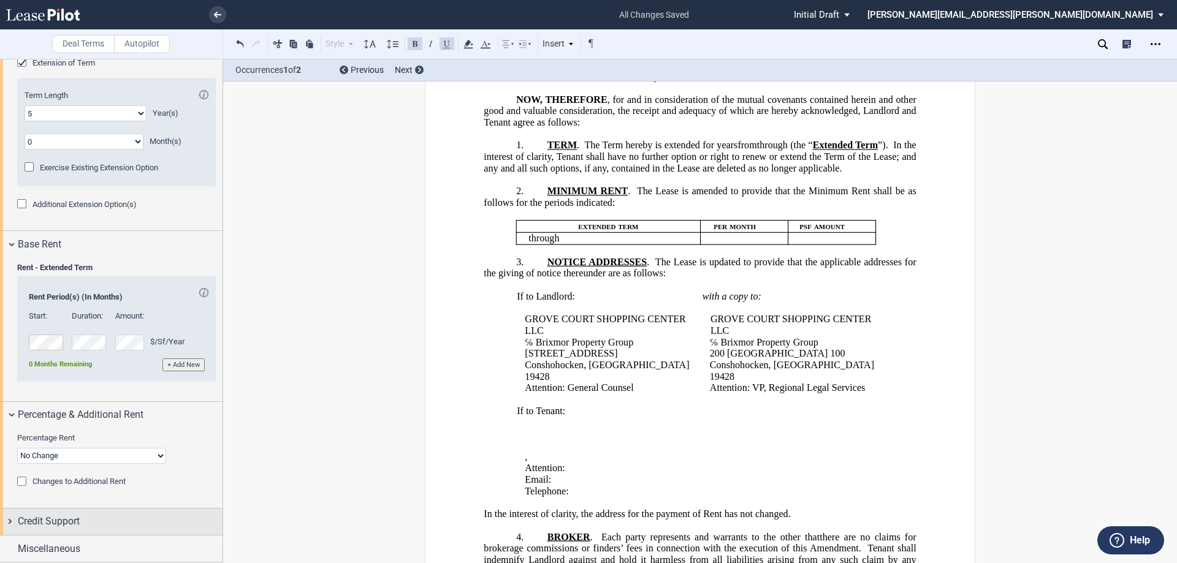
click at [126, 521] on div "Credit Support" at bounding box center [120, 521] width 205 height 15
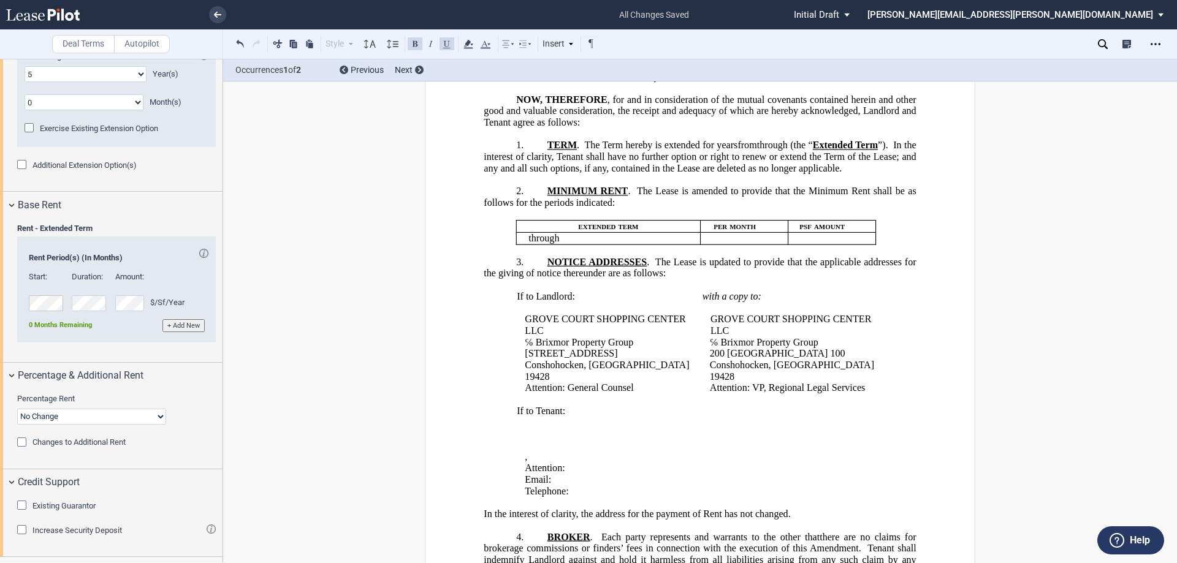
scroll to position [1067, 0]
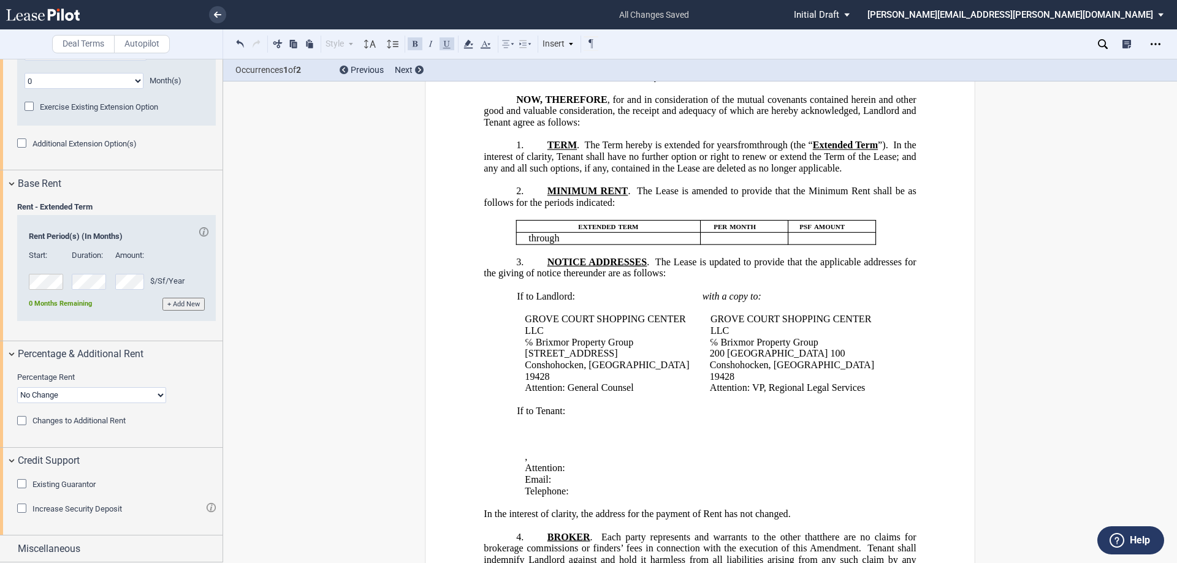
click at [74, 482] on span "Existing Guarantor" at bounding box center [63, 484] width 63 height 9
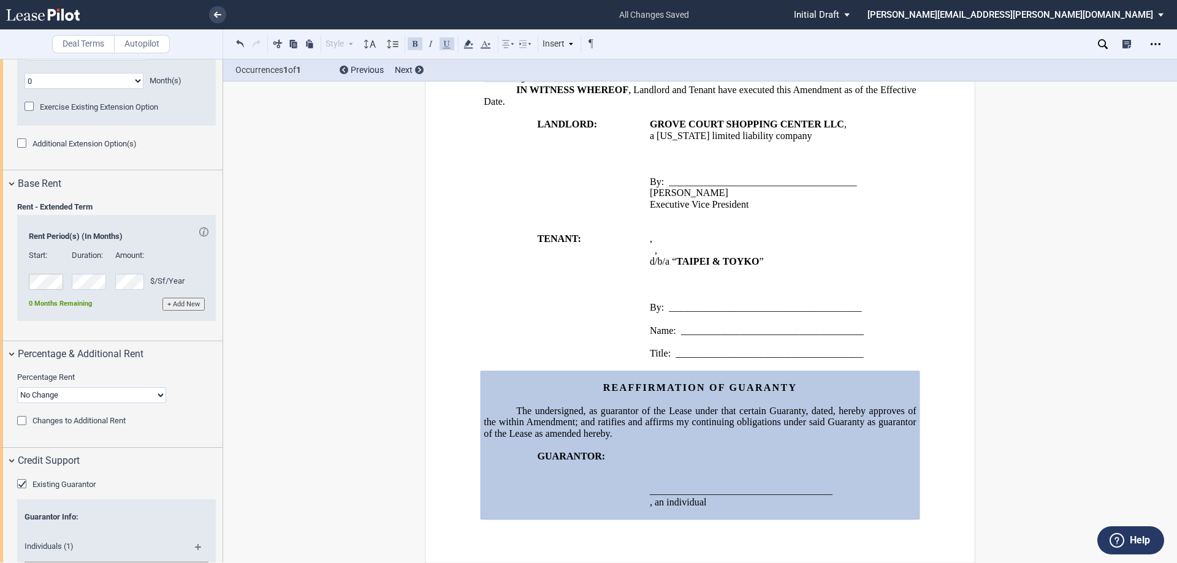
scroll to position [1251, 0]
